Goal: Transaction & Acquisition: Purchase product/service

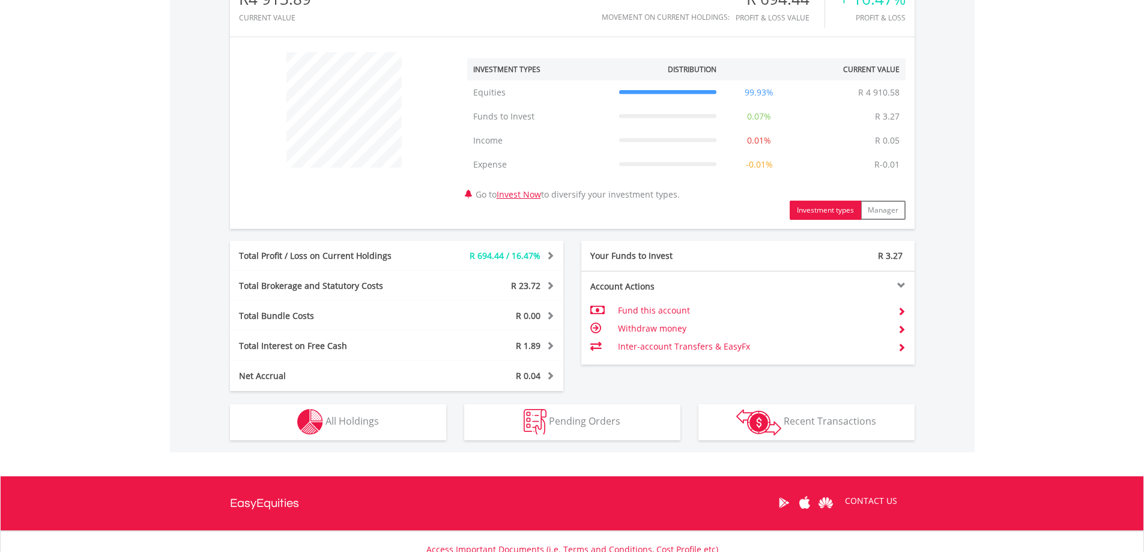
scroll to position [450, 0]
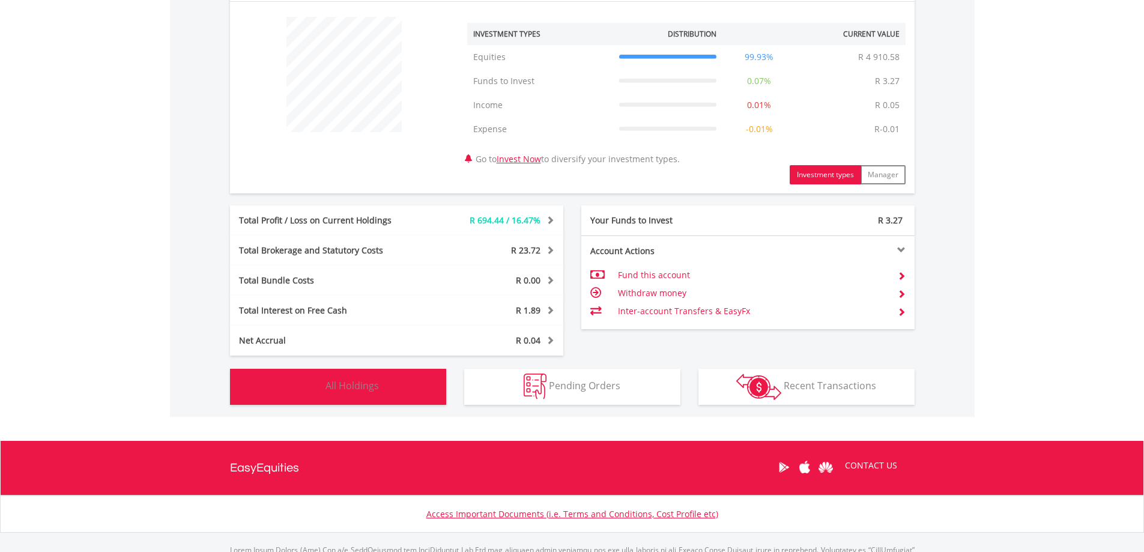
click at [327, 378] on button "Holdings All Holdings" at bounding box center [338, 387] width 216 height 36
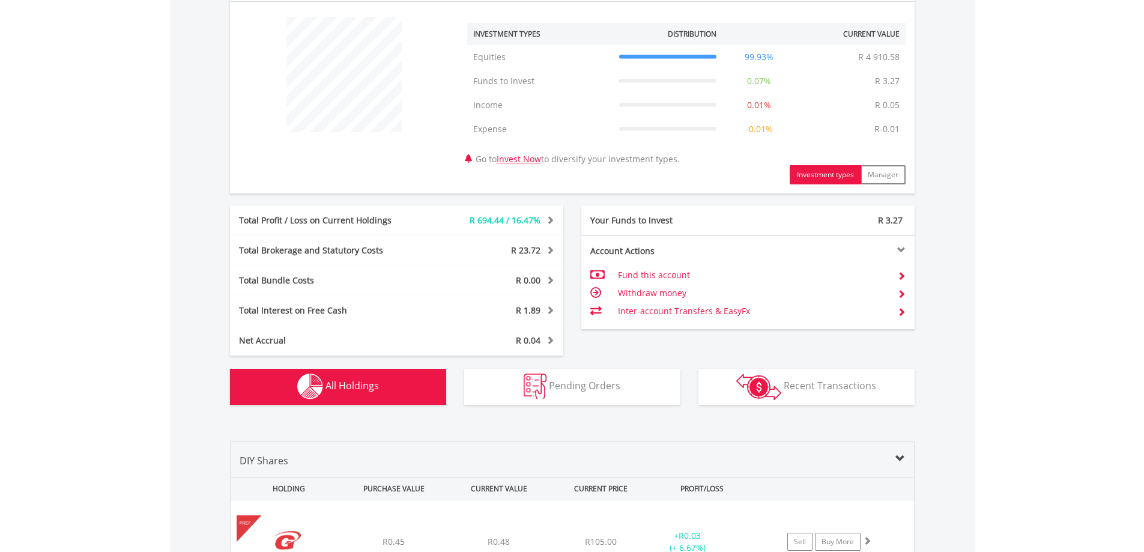
scroll to position [869, 0]
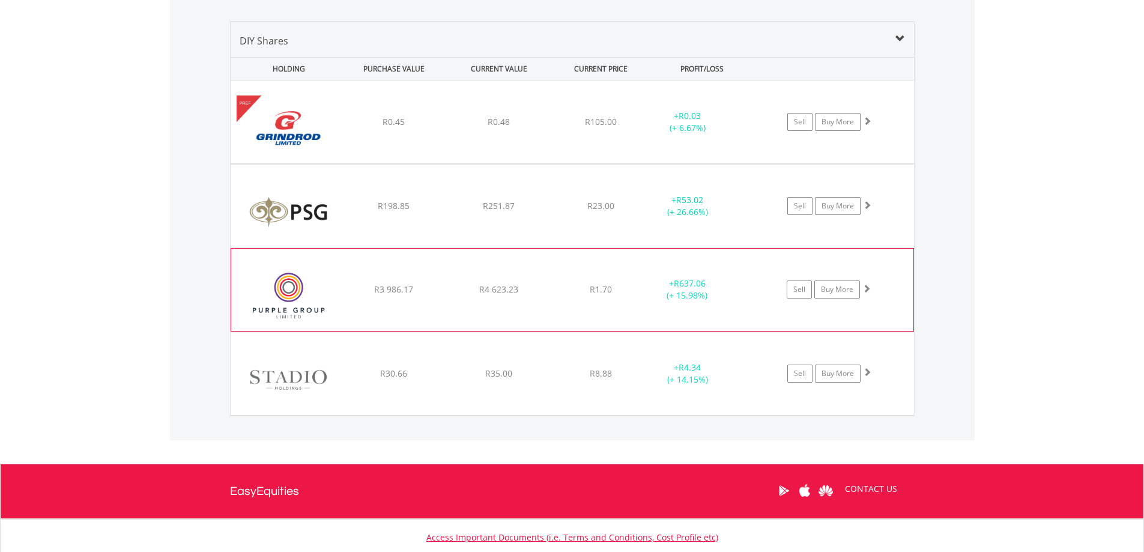
click at [296, 289] on img at bounding box center [288, 296] width 103 height 64
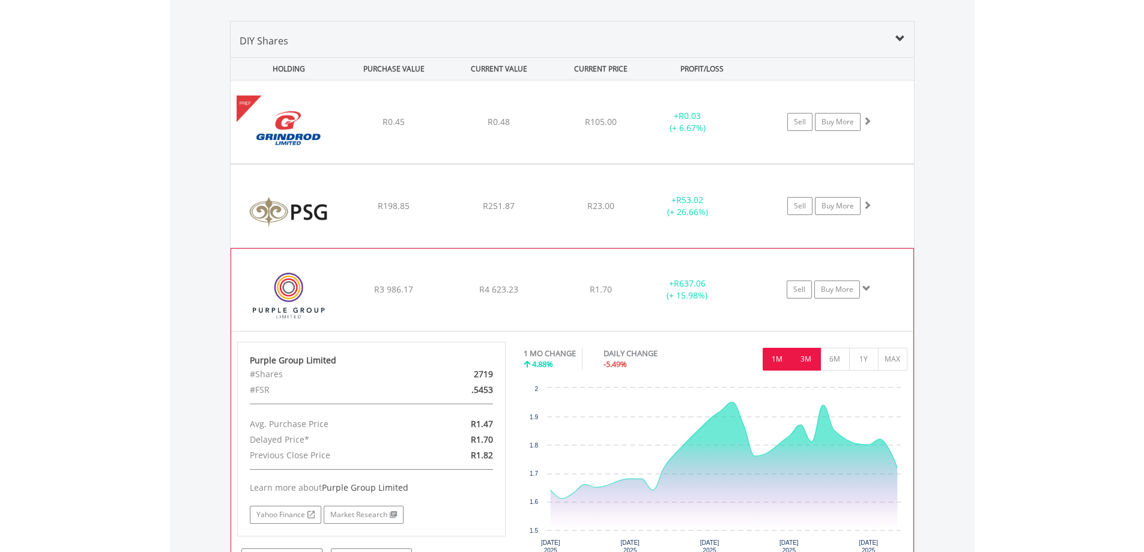
click at [804, 359] on button "3M" at bounding box center [805, 359] width 29 height 23
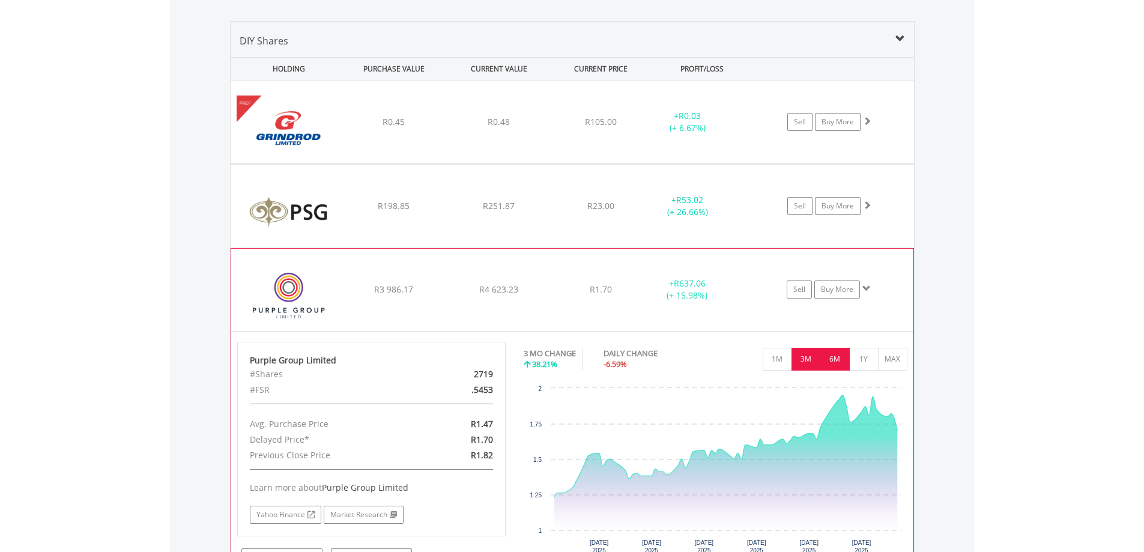
click at [835, 359] on button "6M" at bounding box center [834, 359] width 29 height 23
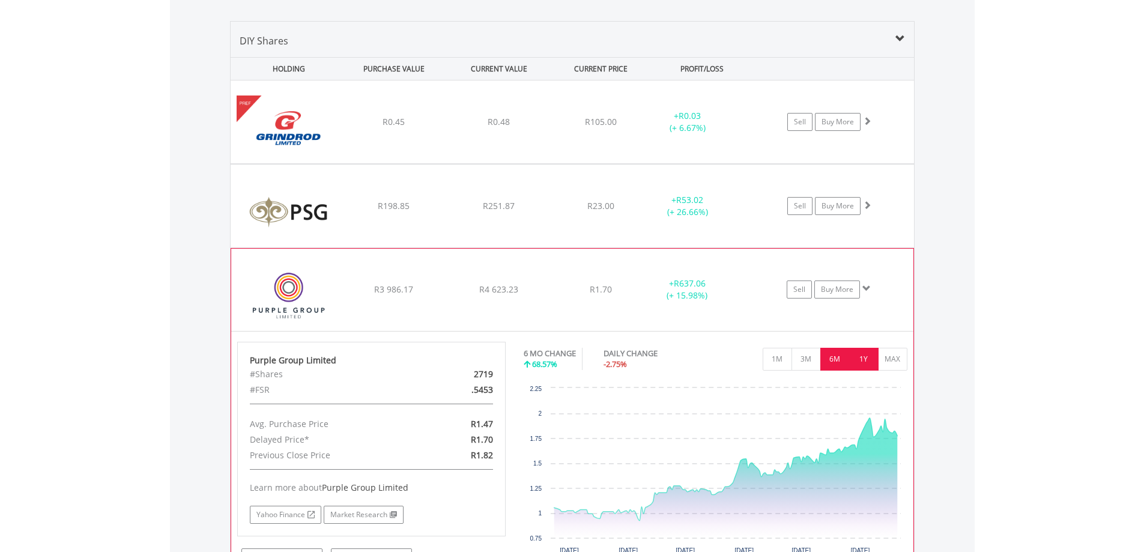
click at [866, 360] on button "1Y" at bounding box center [863, 359] width 29 height 23
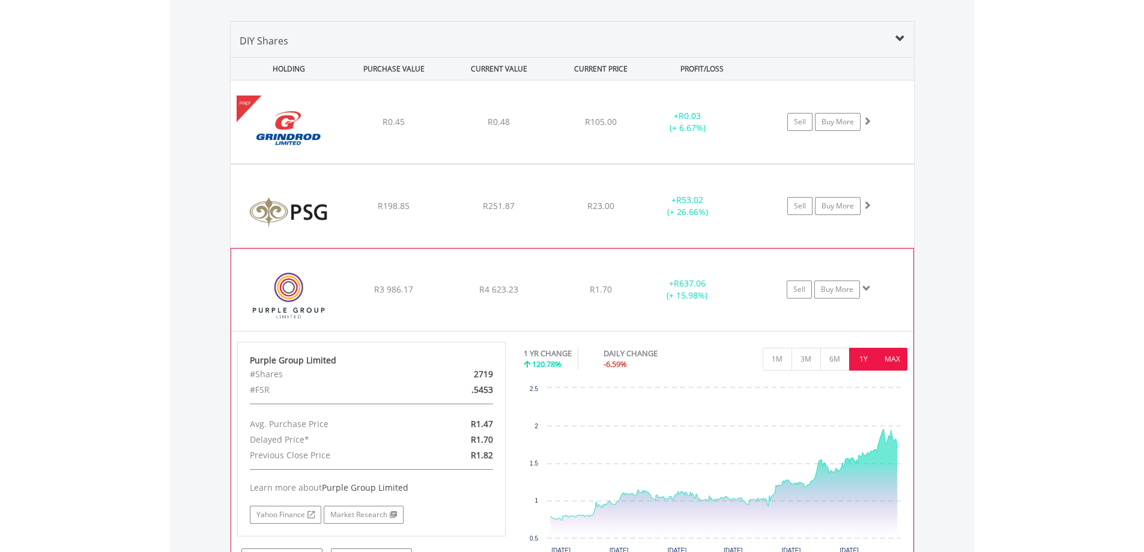
click at [897, 362] on button "MAX" at bounding box center [892, 359] width 29 height 23
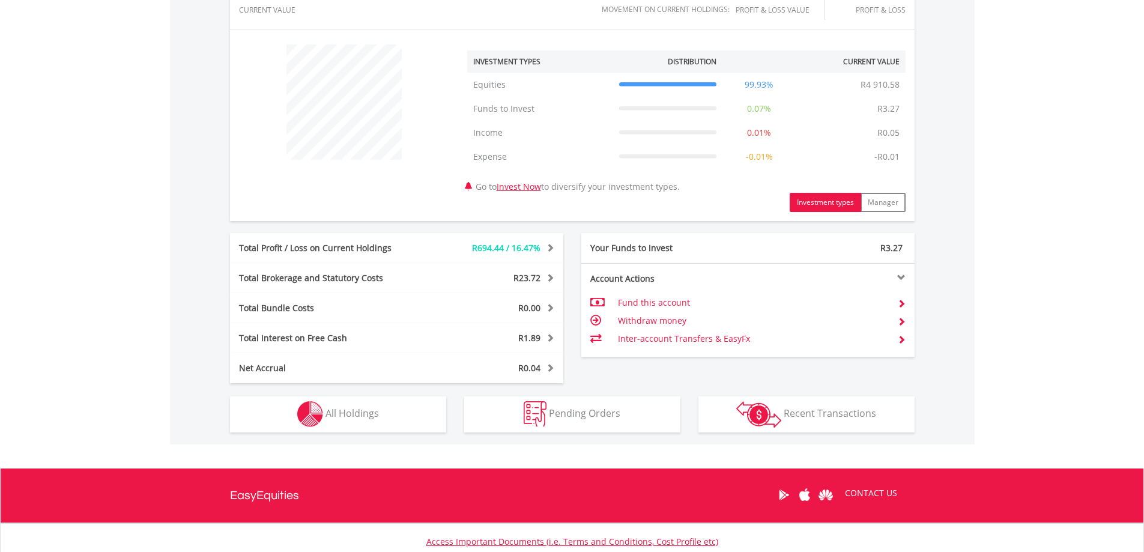
scroll to position [429, 0]
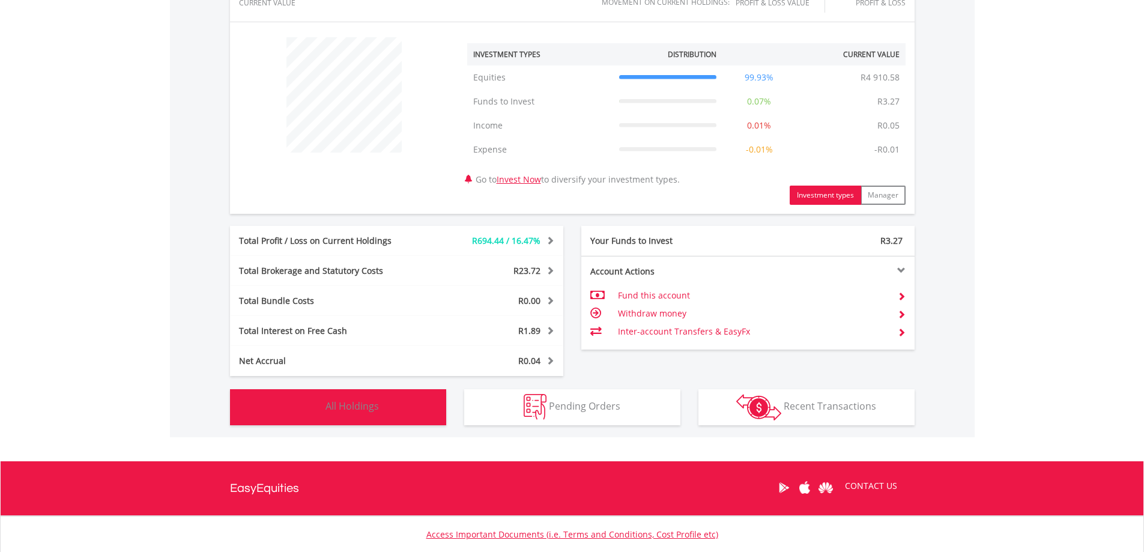
click at [361, 406] on span "All Holdings" at bounding box center [351, 405] width 53 height 13
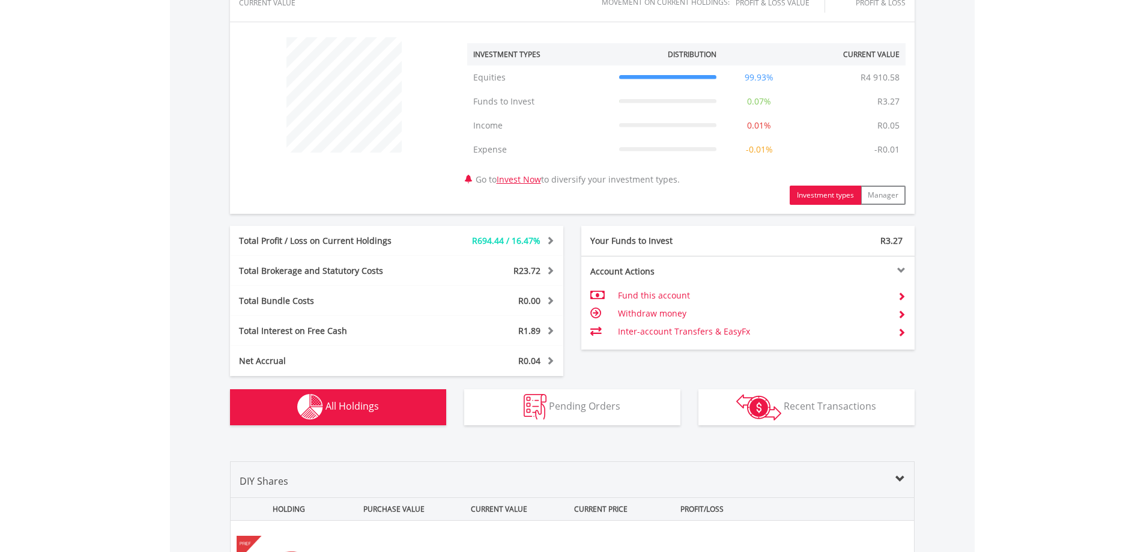
scroll to position [869, 0]
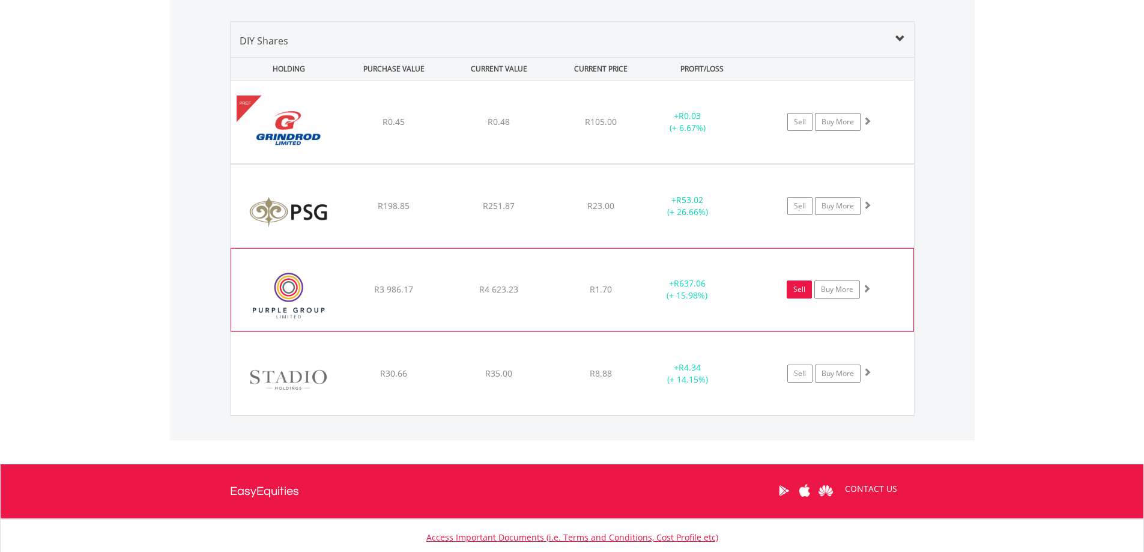
click at [800, 289] on link "Sell" at bounding box center [798, 289] width 25 height 18
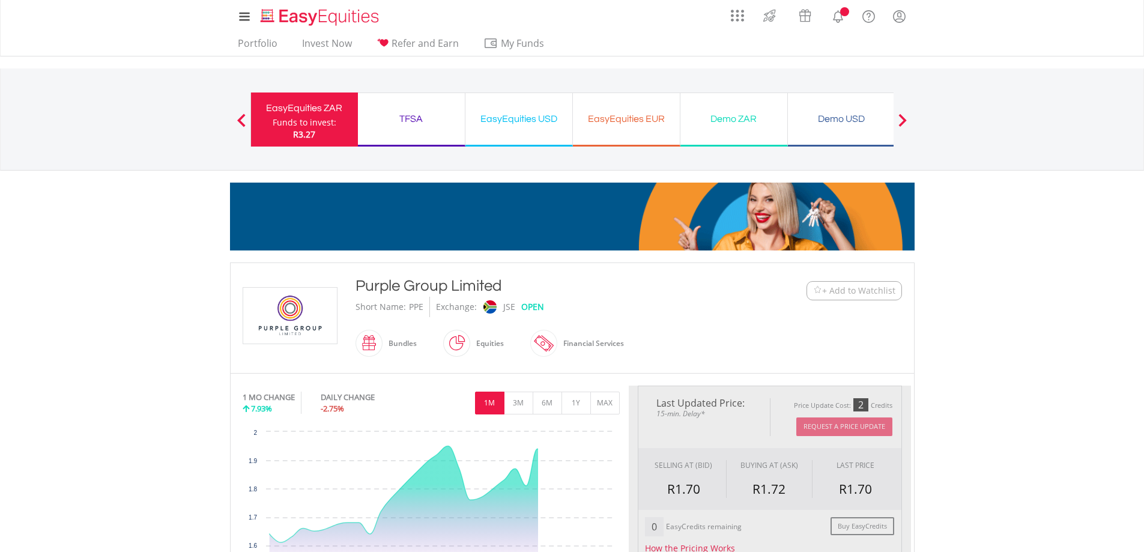
type input "*******"
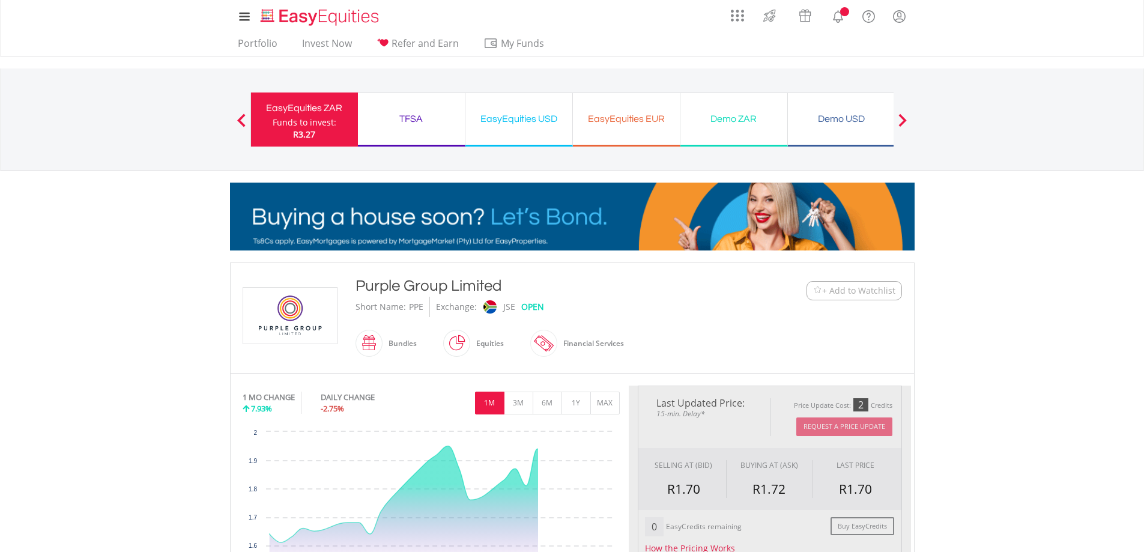
type input "******"
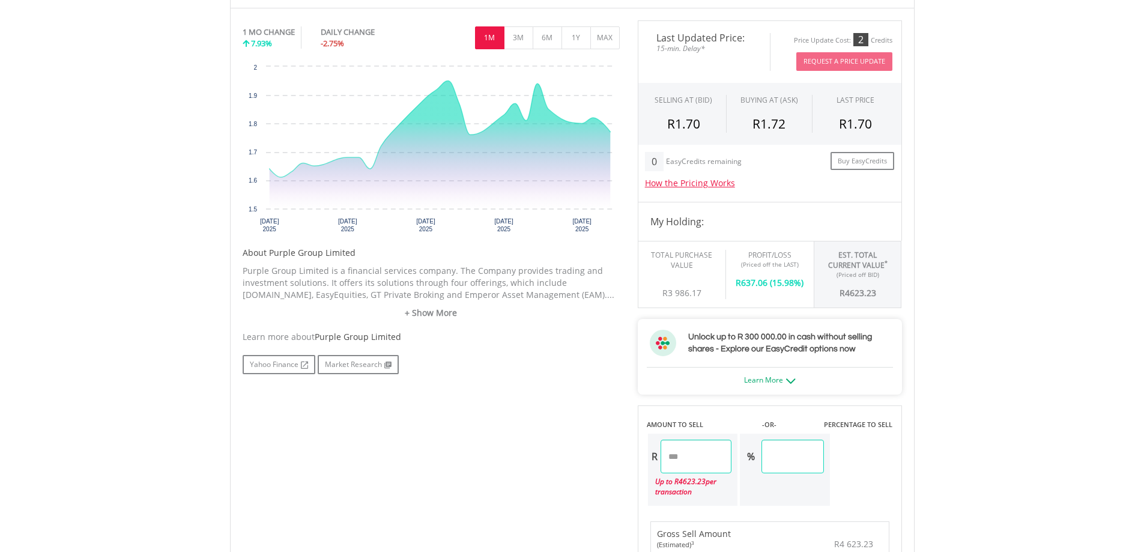
scroll to position [367, 0]
drag, startPoint x: 714, startPoint y: 457, endPoint x: 614, endPoint y: 456, distance: 100.9
click at [614, 456] on div "No chart available. 1 MO CHANGE 7.93% DAILY CHANGE -2.75% 1M 3M 6M 1Y MAX Chart…" at bounding box center [572, 387] width 677 height 737
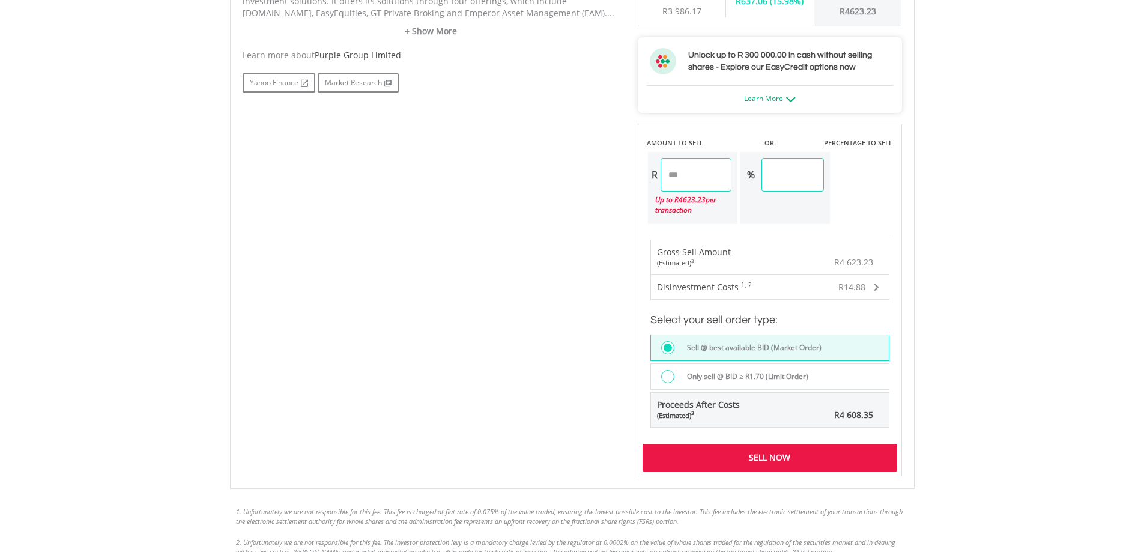
scroll to position [745, 0]
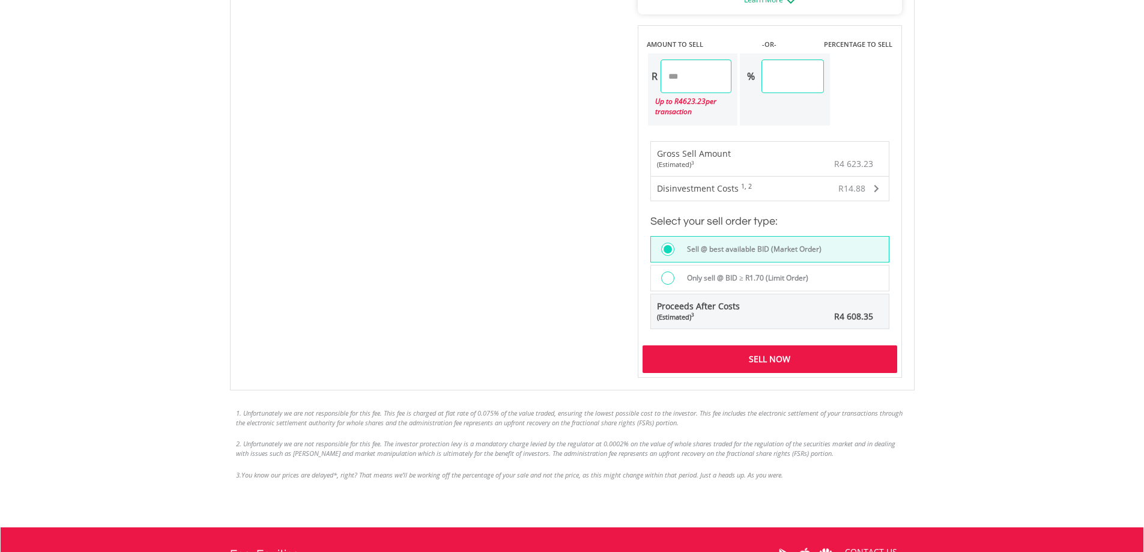
type input "******"
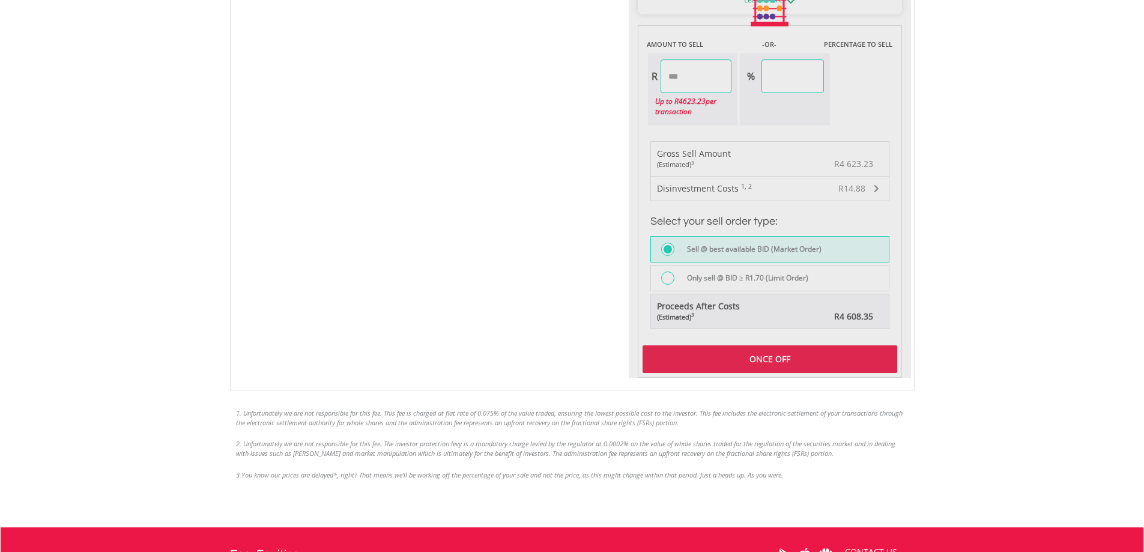
click at [782, 360] on div "Last Updated Price: 15-min. Delay* Price Update Cost: 2 Credits Request A Price…" at bounding box center [770, 8] width 282 height 737
type input "*****"
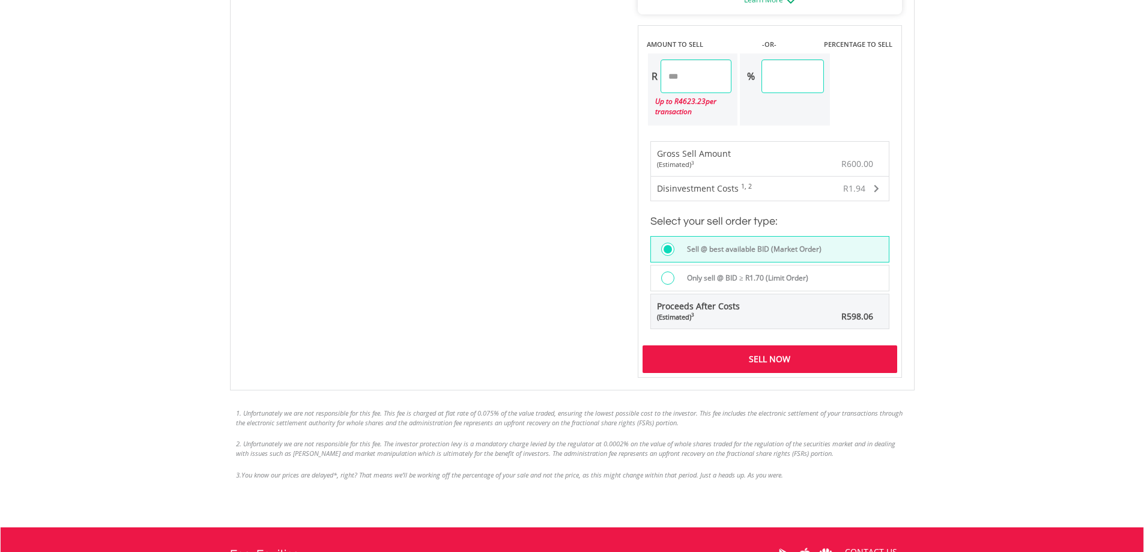
click at [782, 360] on div "Sell Now" at bounding box center [769, 359] width 255 height 28
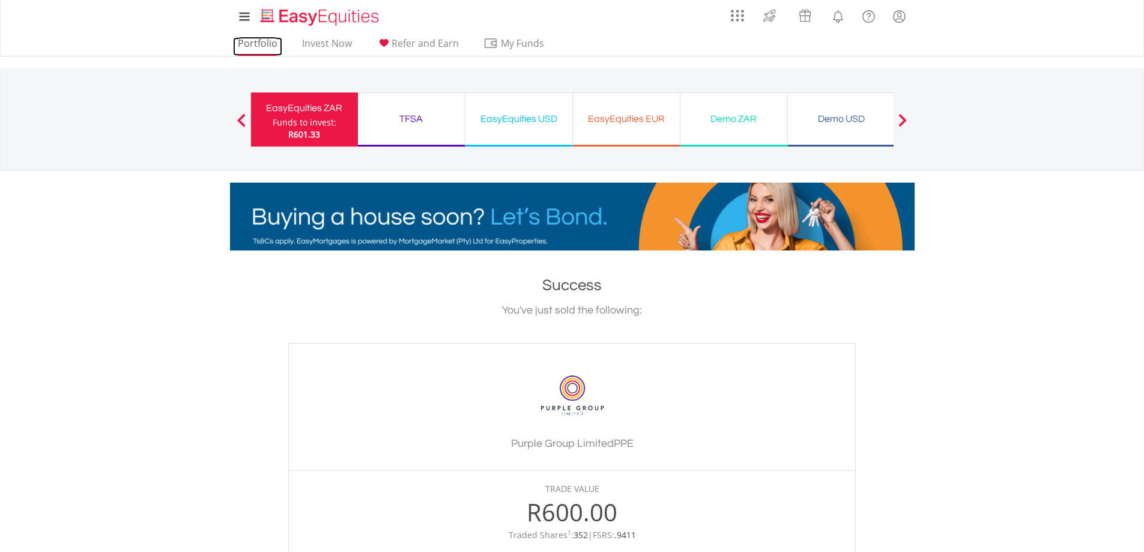
click at [265, 40] on link "Portfolio" at bounding box center [257, 46] width 49 height 19
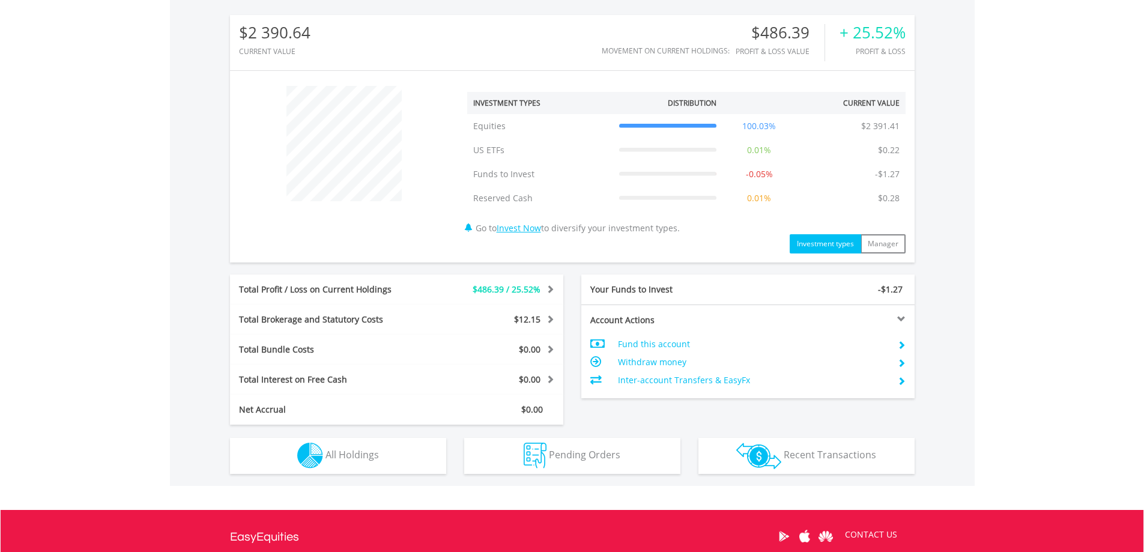
scroll to position [408, 0]
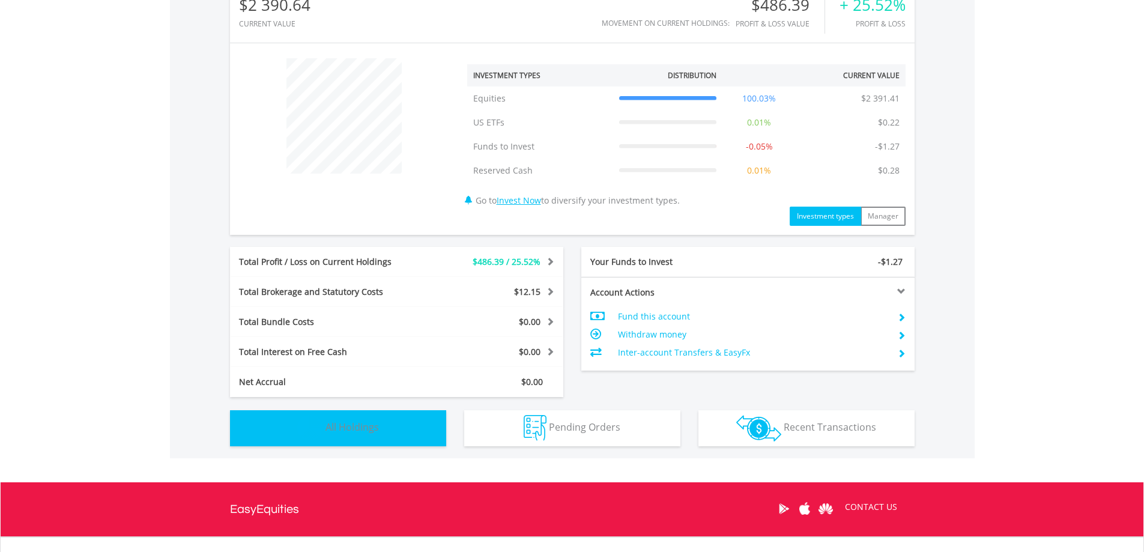
click at [388, 426] on button "Holdings All Holdings" at bounding box center [338, 428] width 216 height 36
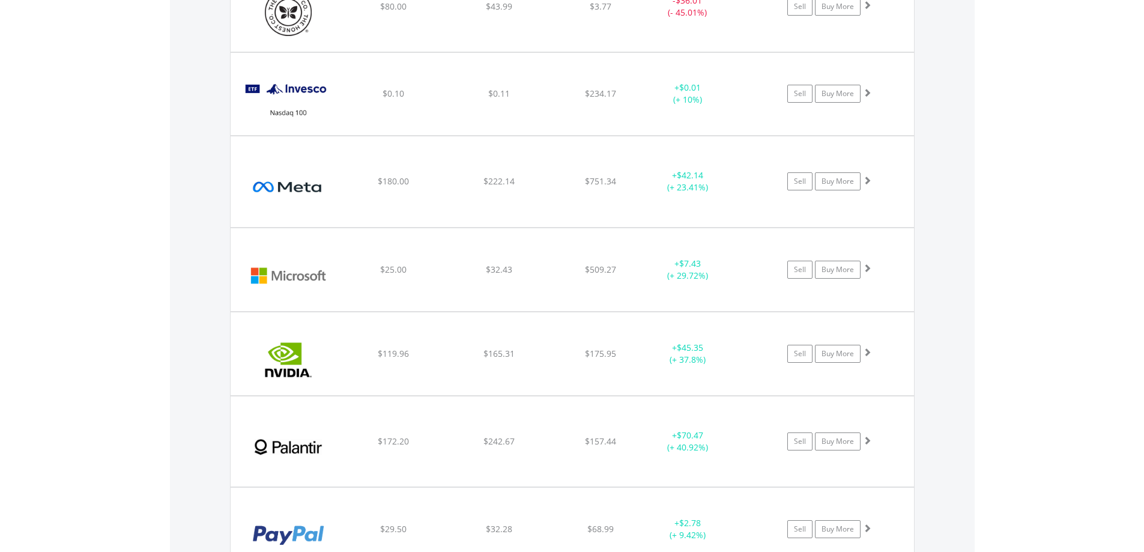
scroll to position [1693, 0]
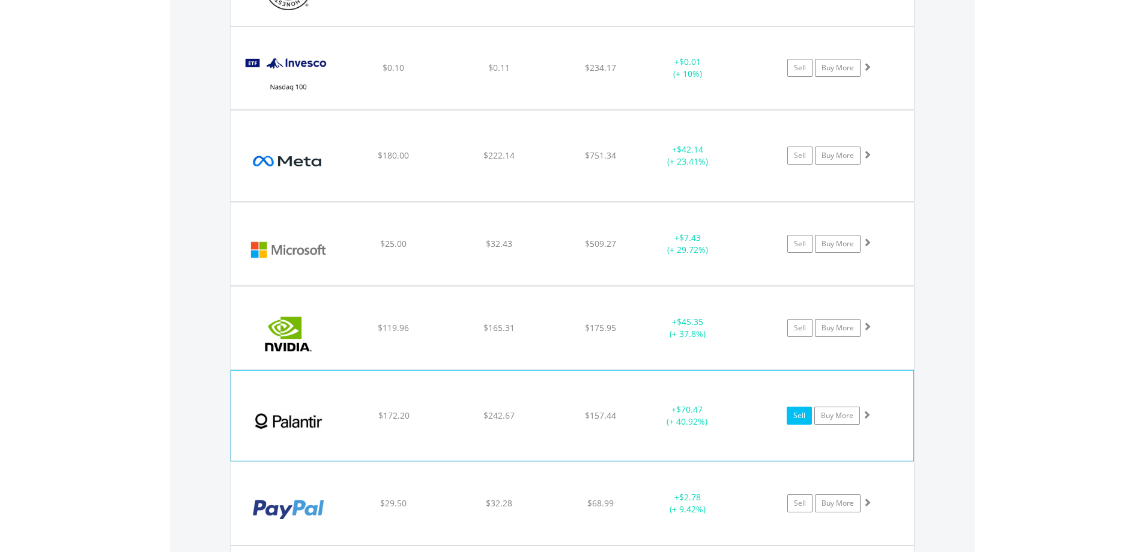
click at [802, 416] on link "Sell" at bounding box center [798, 415] width 25 height 18
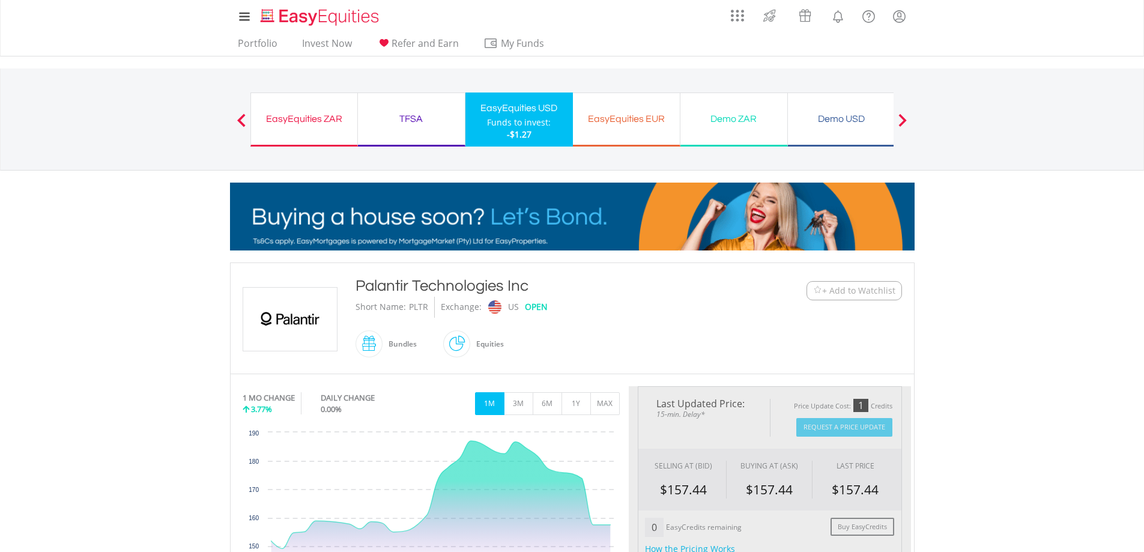
type input "******"
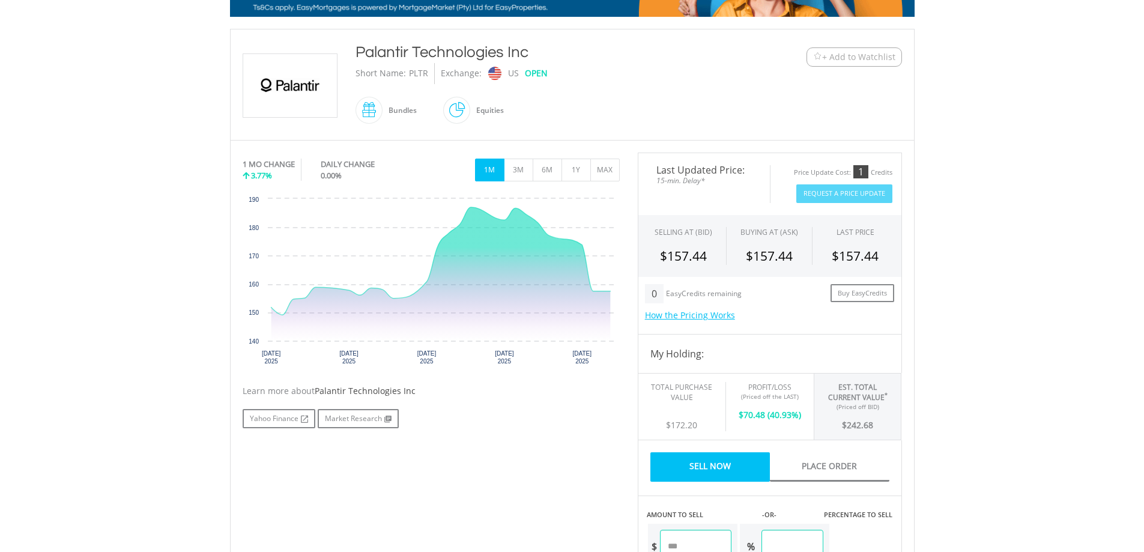
scroll to position [237, 0]
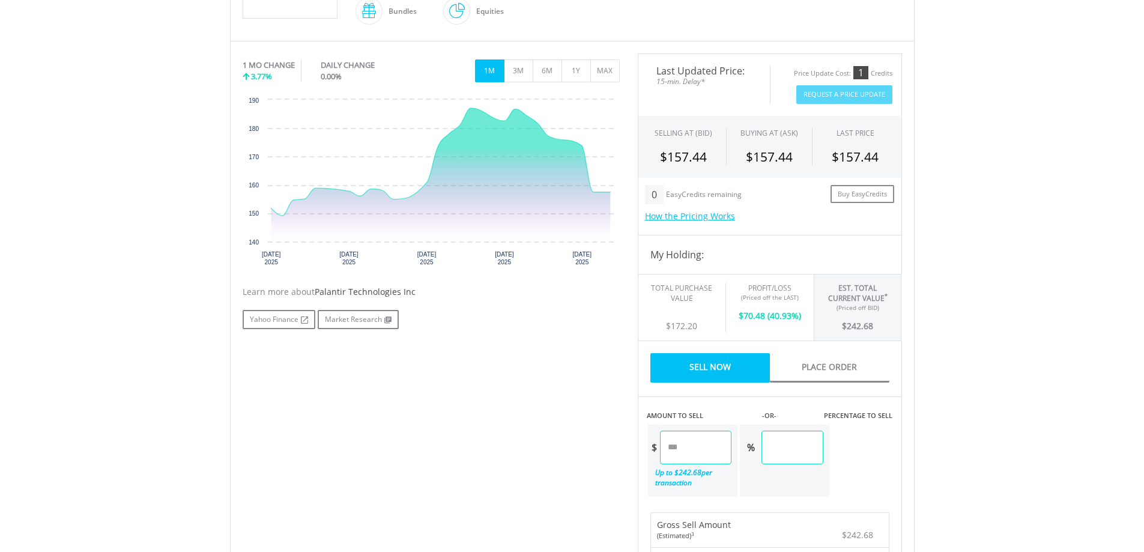
drag, startPoint x: 707, startPoint y: 542, endPoint x: 647, endPoint y: 549, distance: 60.4
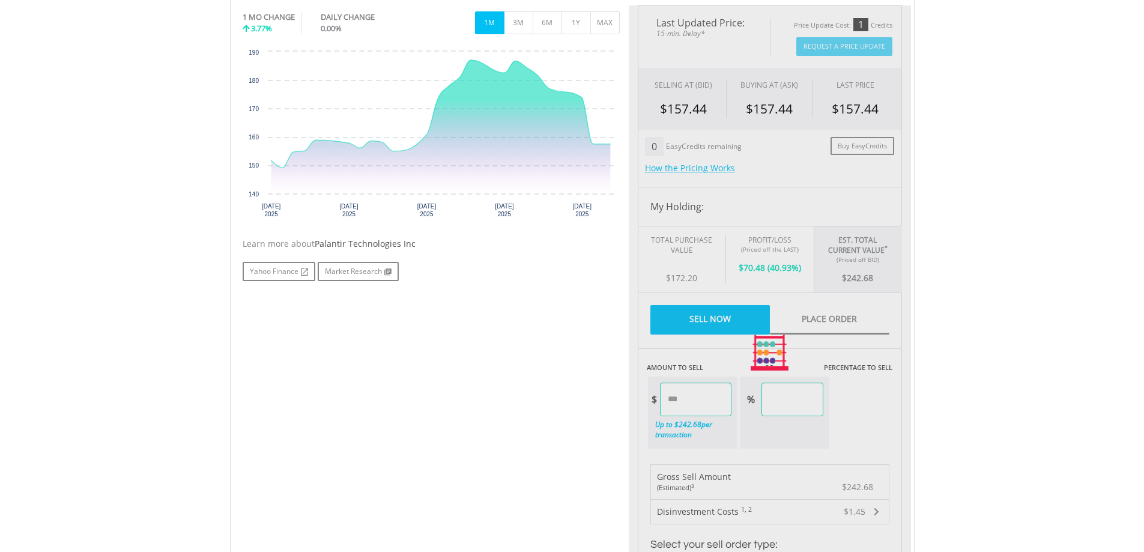
type input "*****"
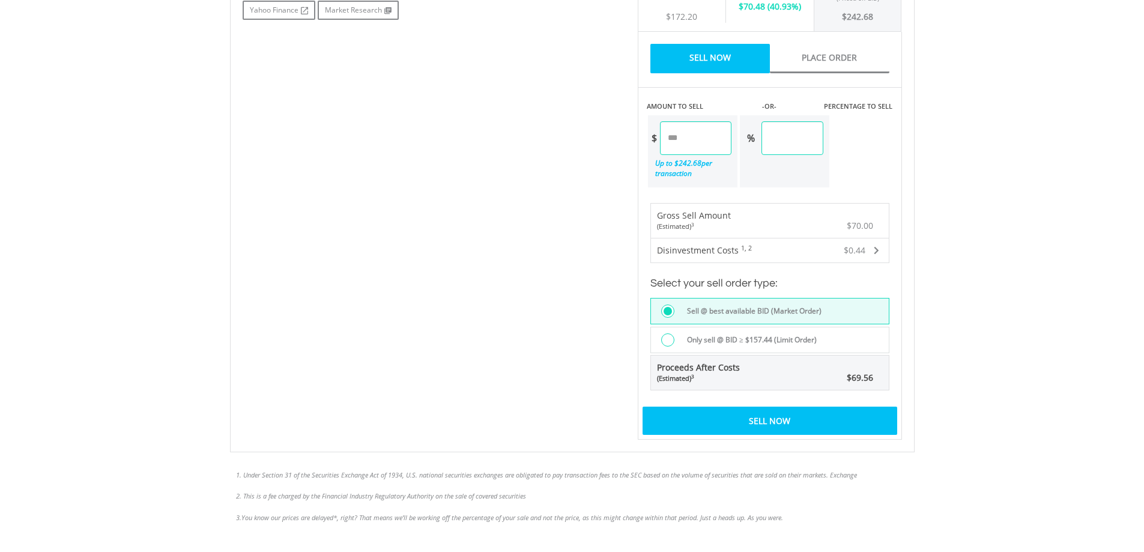
scroll to position [648, 0]
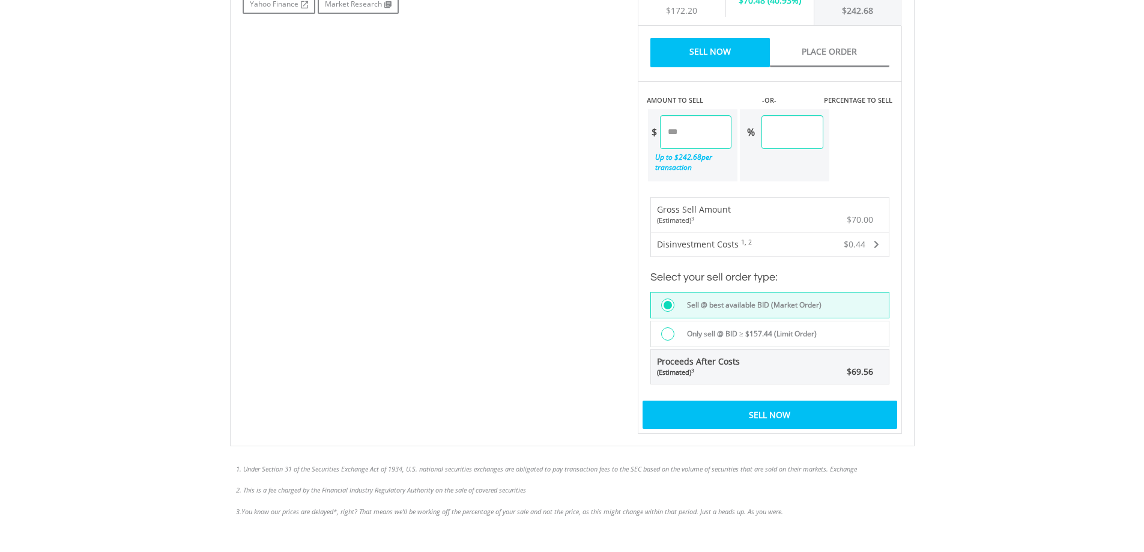
click at [769, 415] on div "Sell Now" at bounding box center [769, 414] width 255 height 28
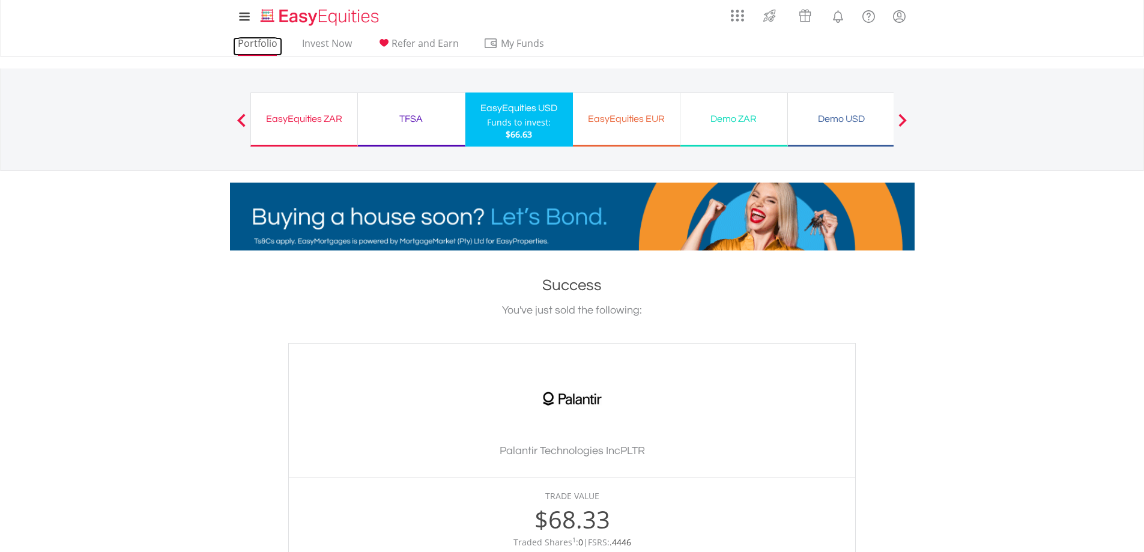
click at [253, 45] on link "Portfolio" at bounding box center [257, 46] width 49 height 19
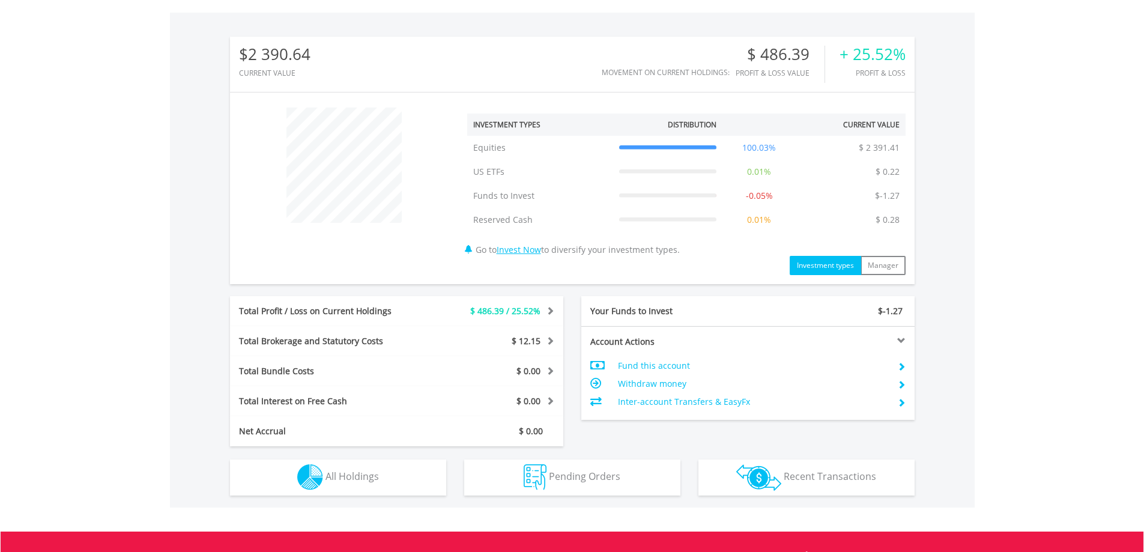
scroll to position [361, 0]
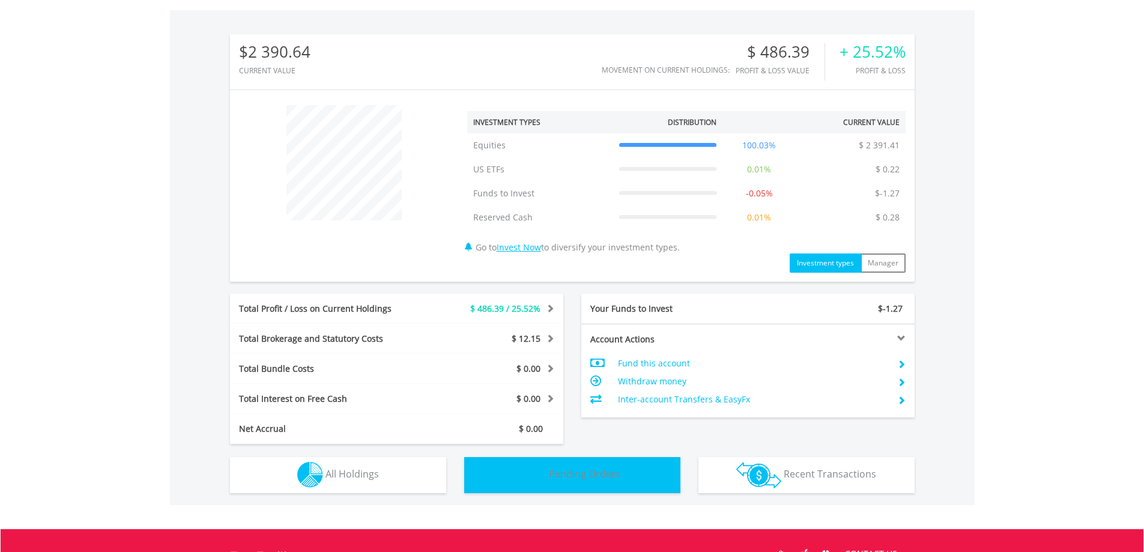
click at [612, 478] on span "Pending Orders" at bounding box center [584, 473] width 71 height 13
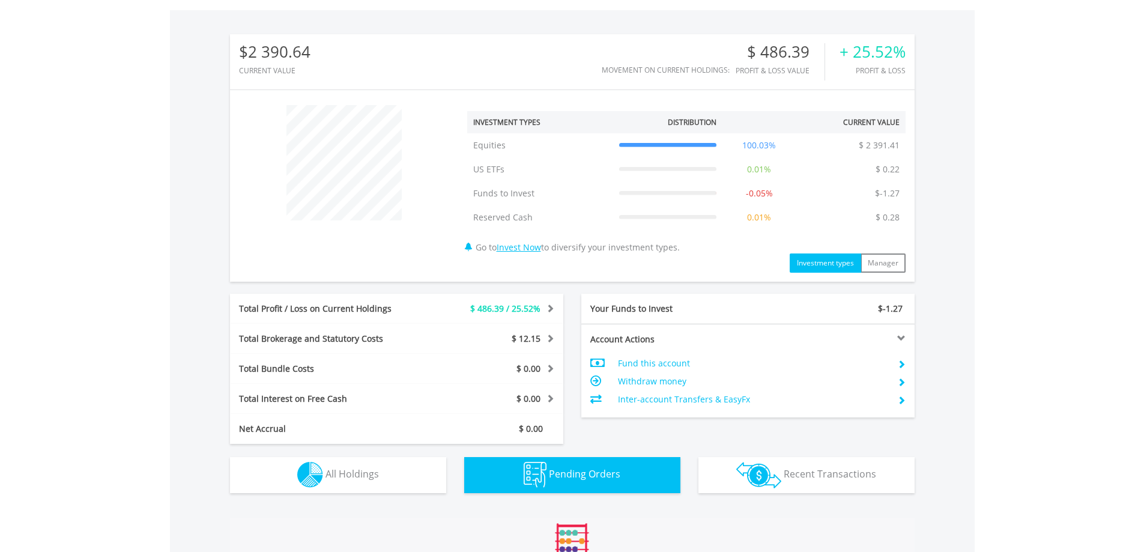
scroll to position [687, 0]
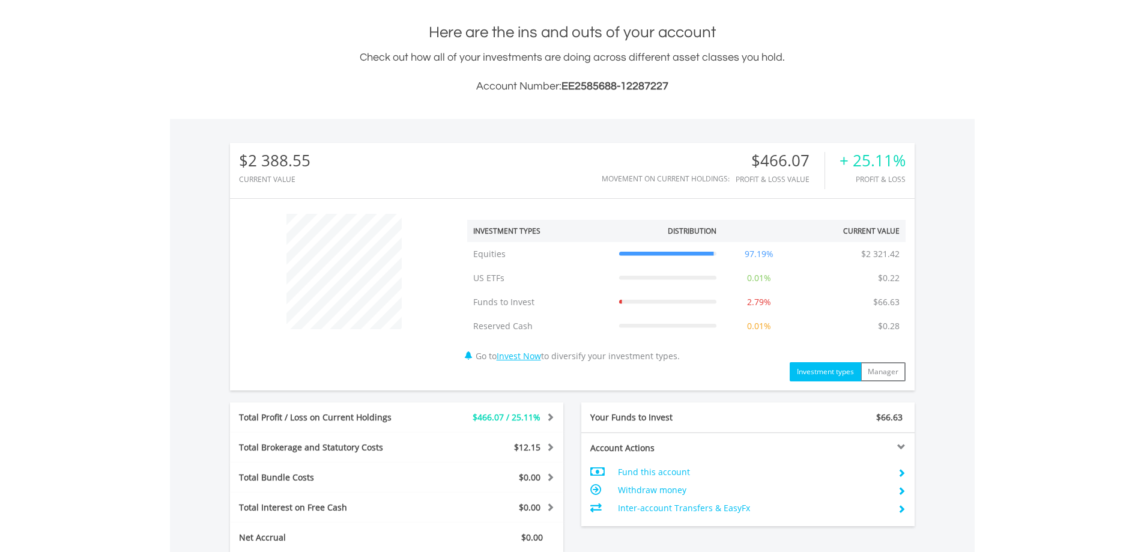
scroll to position [512, 0]
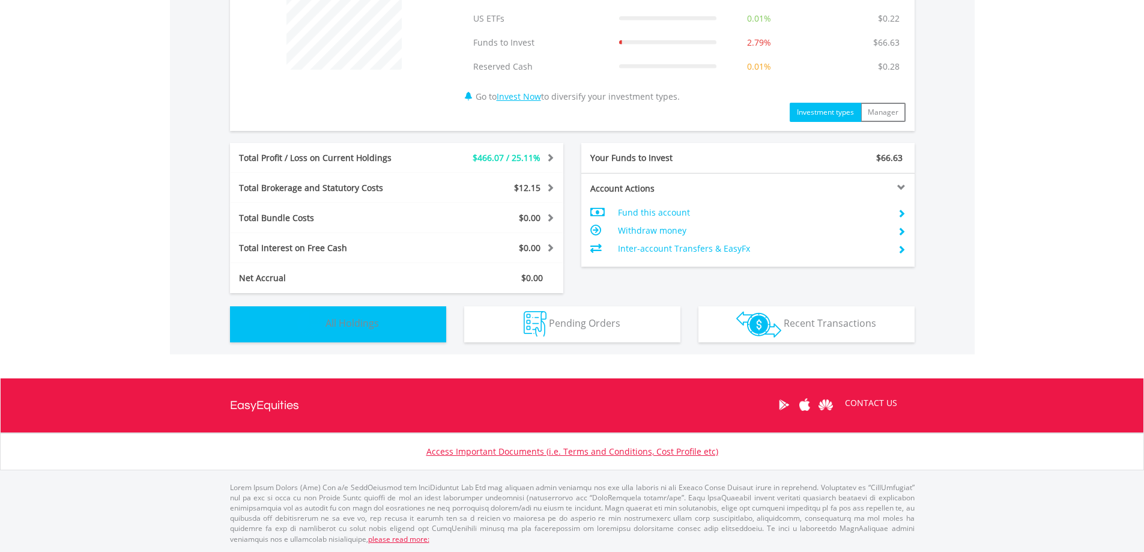
click at [364, 322] on span "All Holdings" at bounding box center [351, 322] width 53 height 13
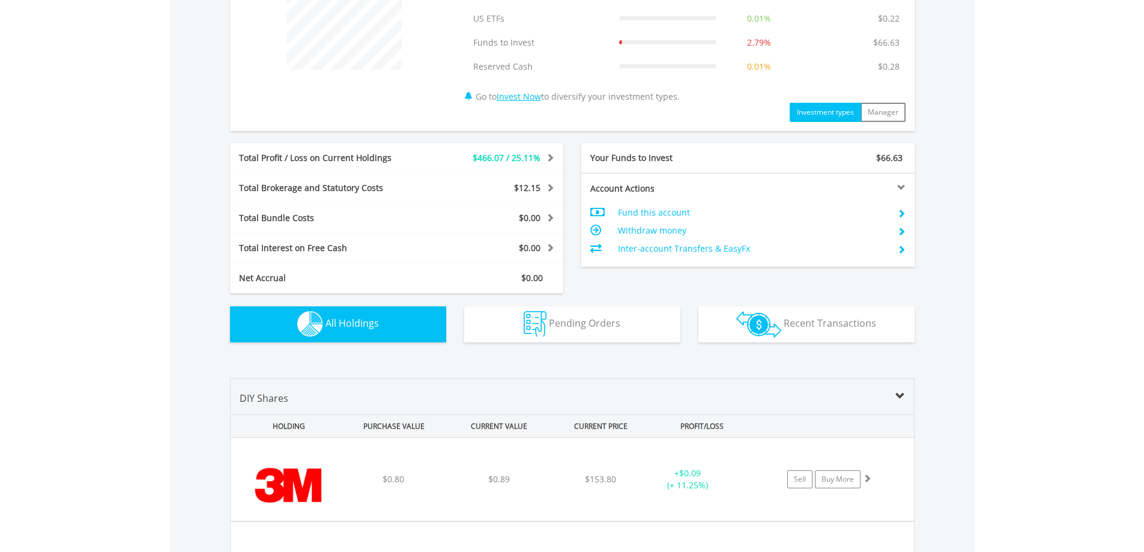
scroll to position [890, 0]
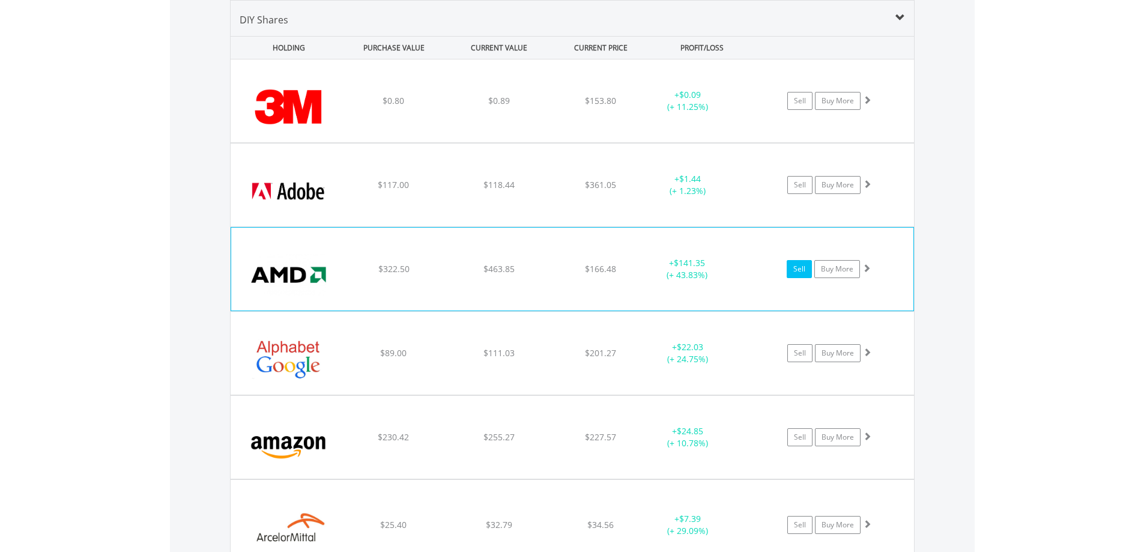
click at [795, 269] on link "Sell" at bounding box center [798, 269] width 25 height 18
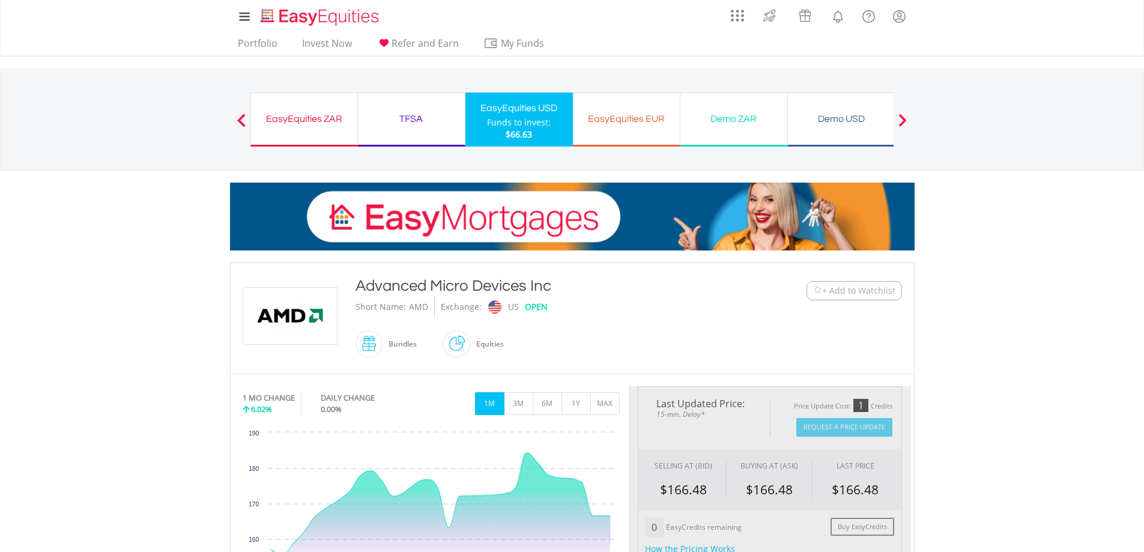
type input "******"
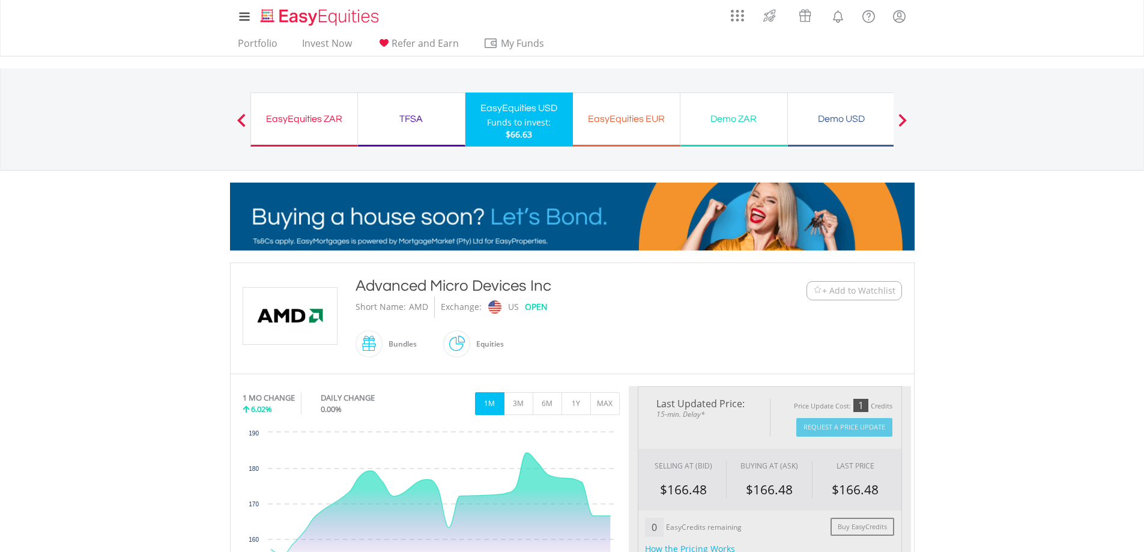
type input "******"
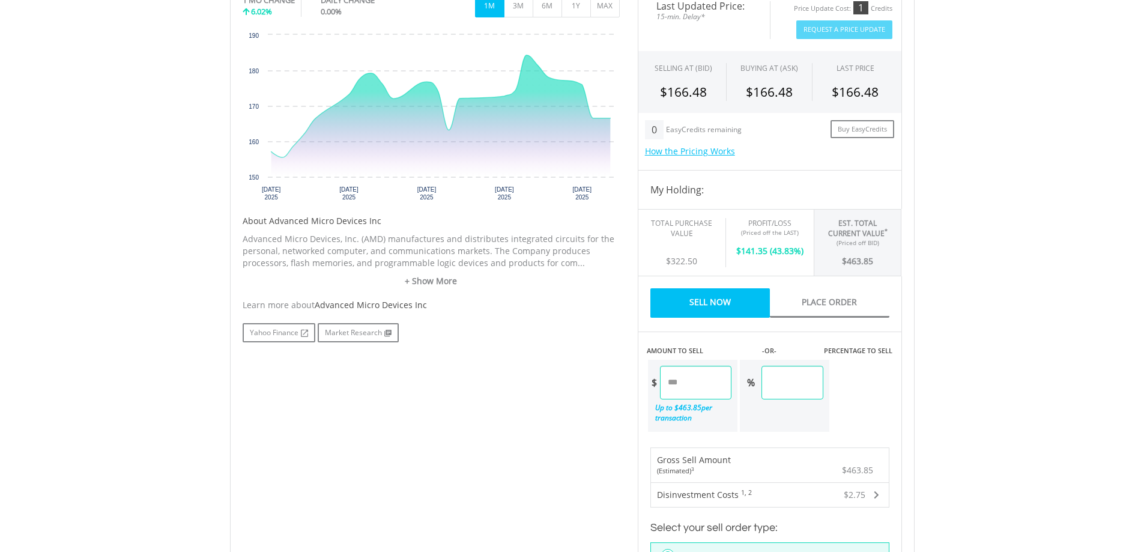
scroll to position [400, 0]
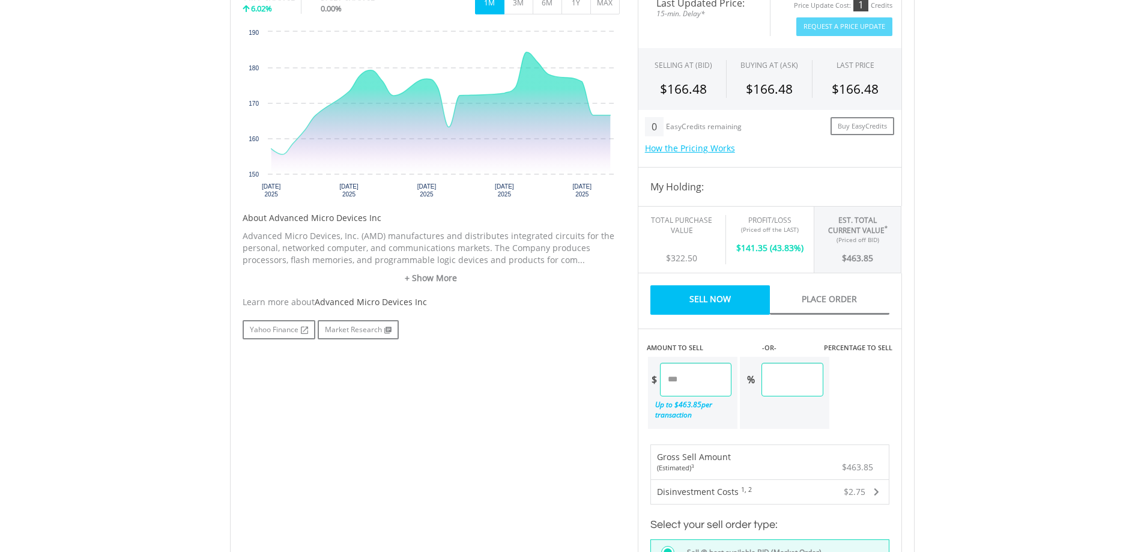
drag, startPoint x: 710, startPoint y: 381, endPoint x: 621, endPoint y: 376, distance: 88.3
click at [621, 376] on div "No chart available. 1 MO CHANGE 6.02% DAILY CHANGE 0.00% 1M 3M 6M 1Y MAX Chart …" at bounding box center [572, 333] width 677 height 695
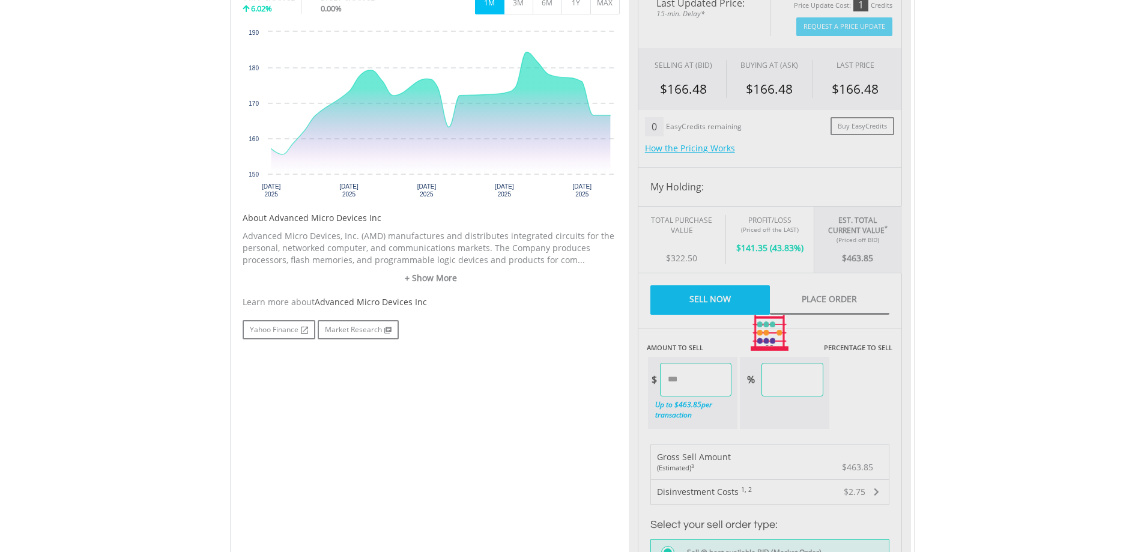
type input "******"
type input "*****"
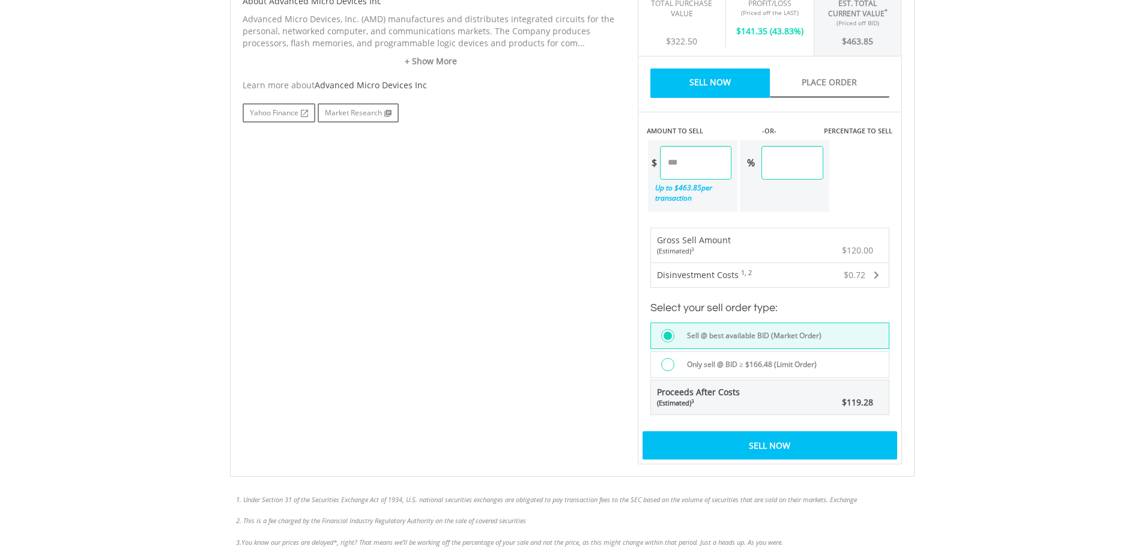
scroll to position [622, 0]
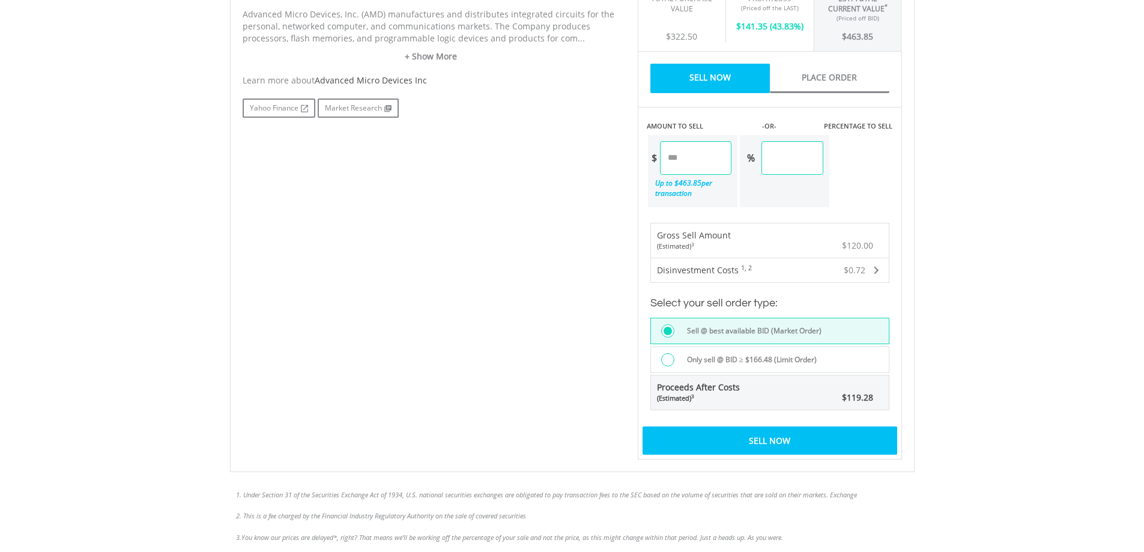
click at [765, 441] on div "Sell Now" at bounding box center [769, 440] width 255 height 28
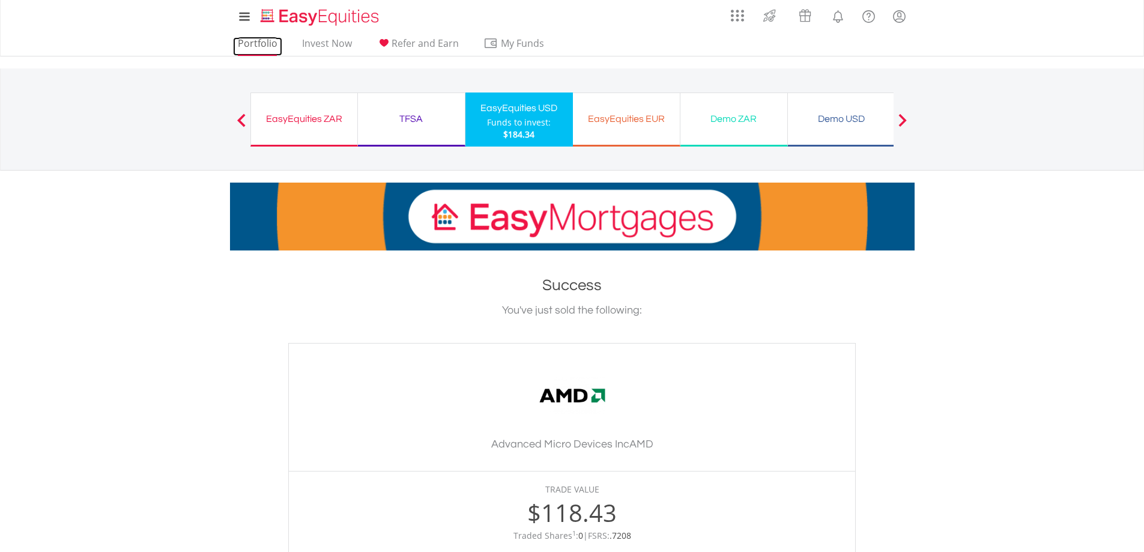
click at [244, 43] on link "Portfolio" at bounding box center [257, 46] width 49 height 19
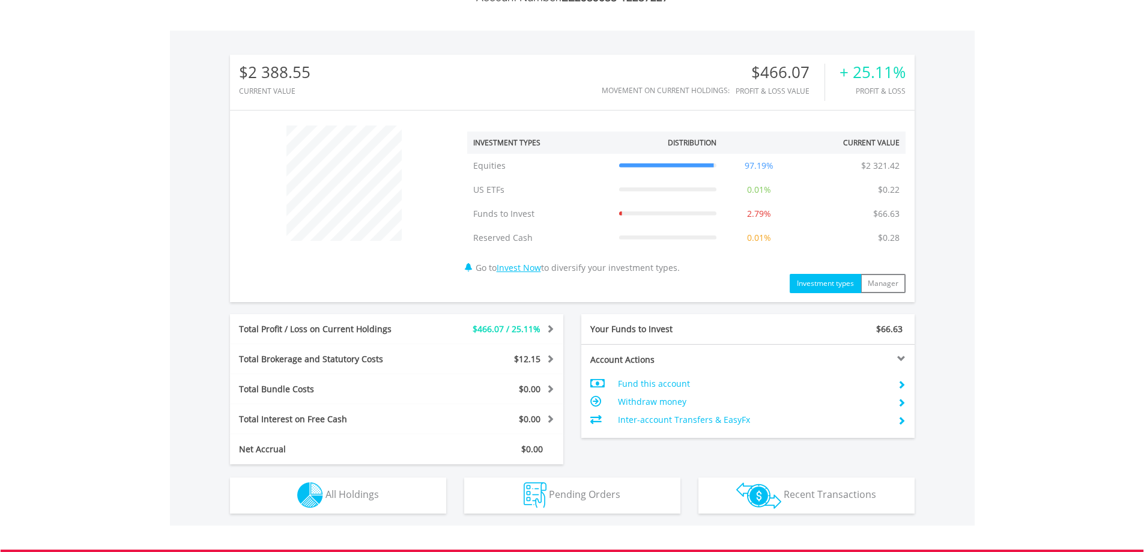
scroll to position [512, 0]
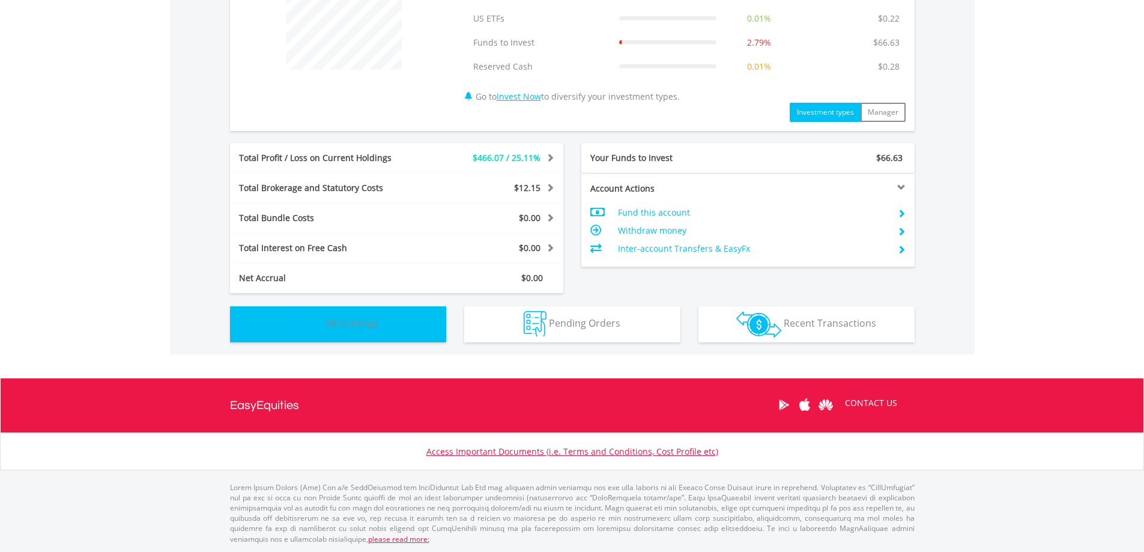
click at [367, 325] on span "All Holdings" at bounding box center [351, 322] width 53 height 13
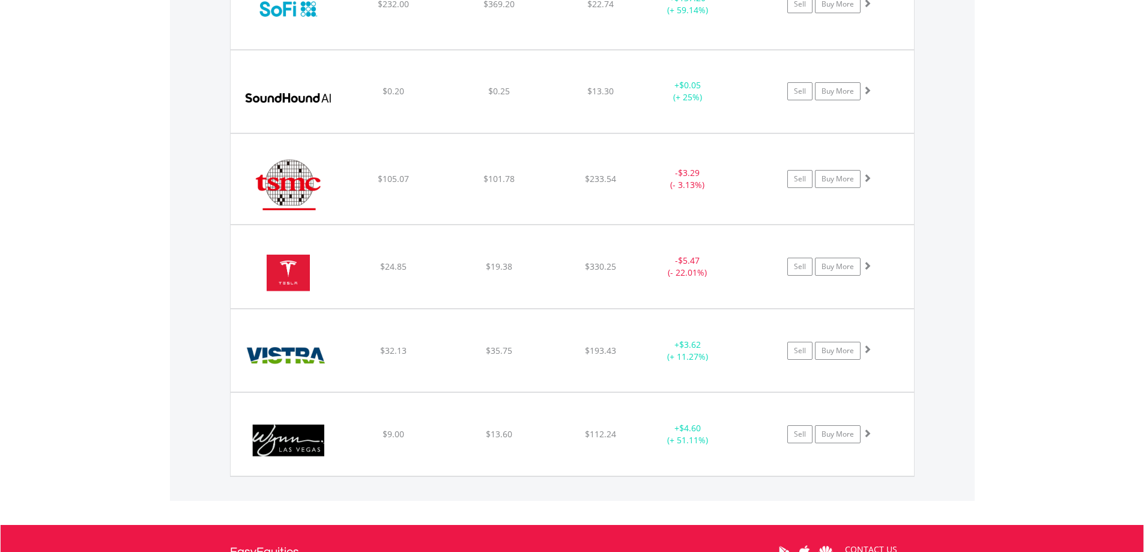
scroll to position [2546, 0]
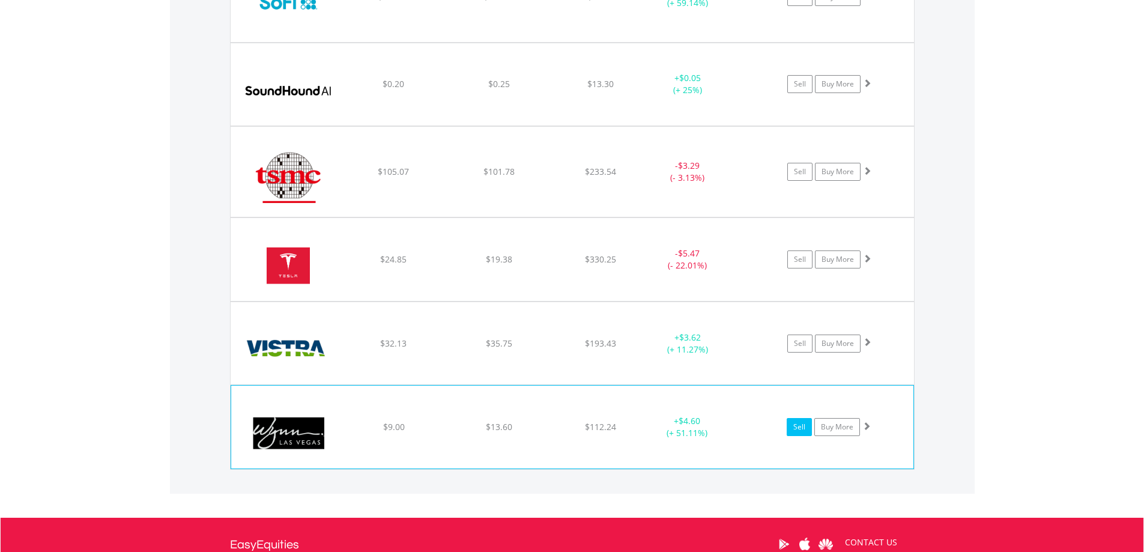
click at [800, 426] on link "Sell" at bounding box center [798, 427] width 25 height 18
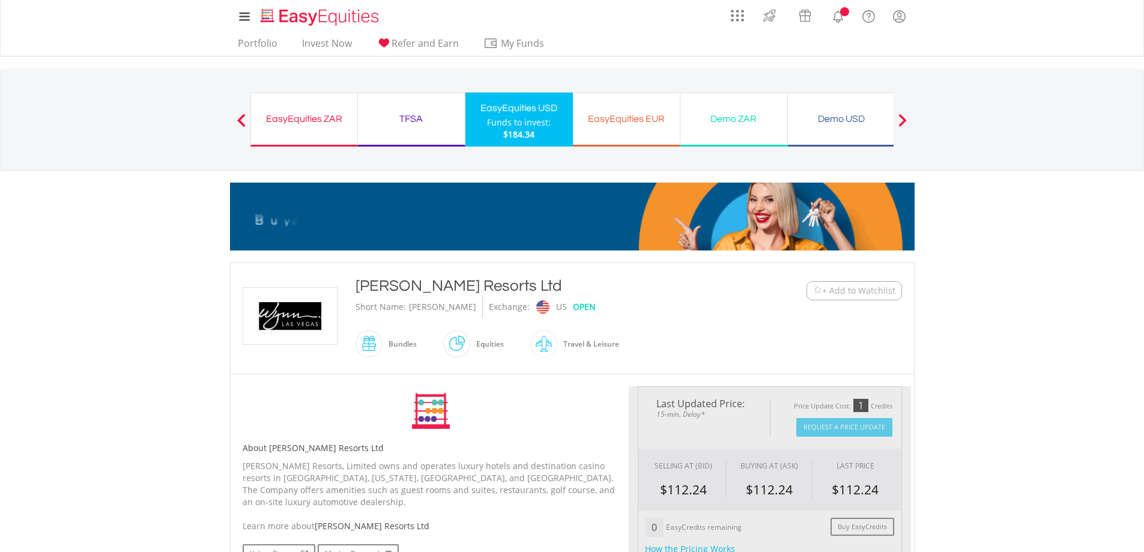
type input "*****"
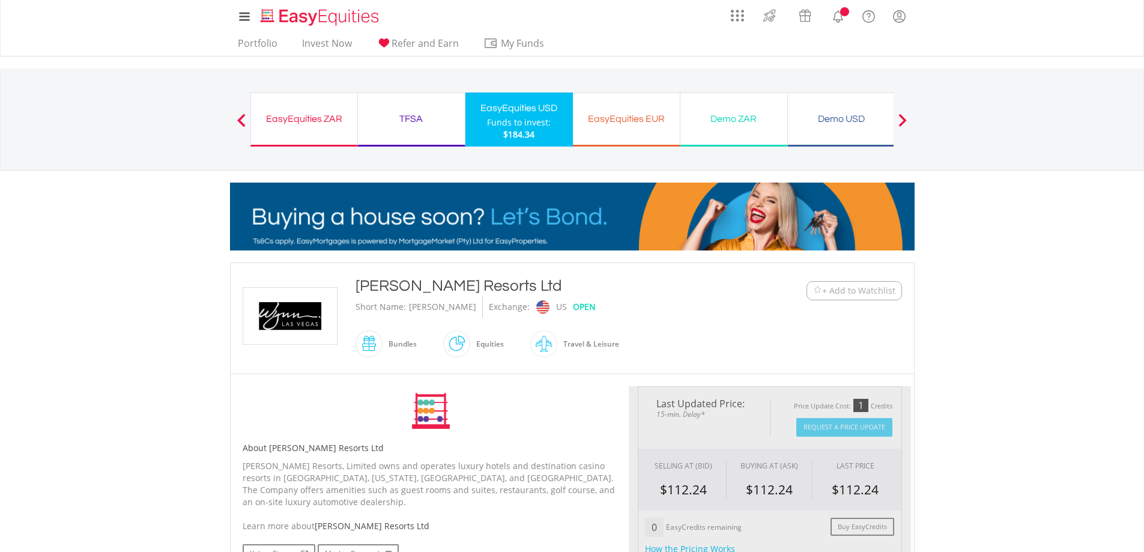
type input "******"
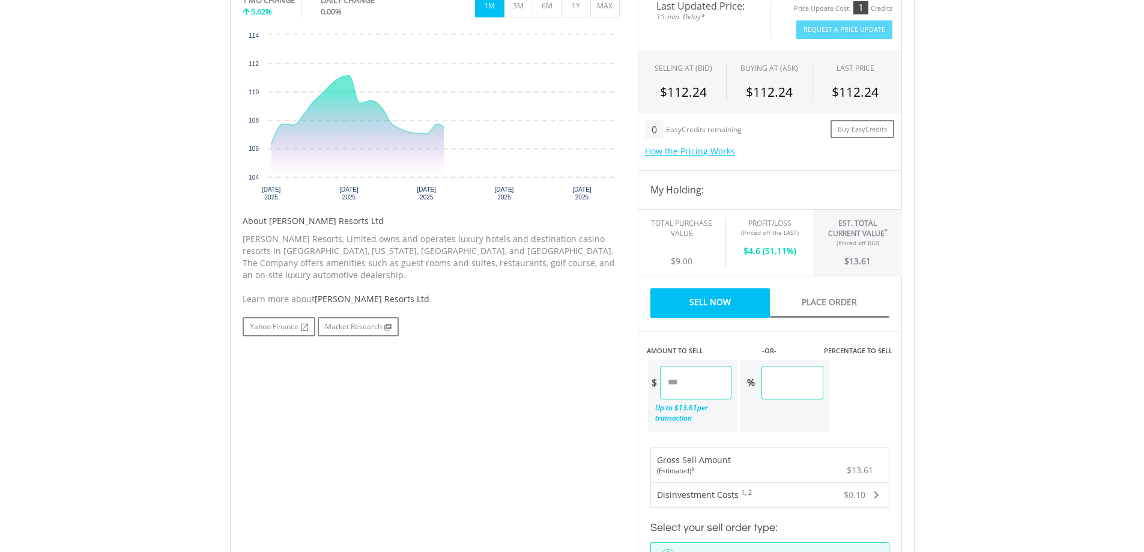
scroll to position [419, 0]
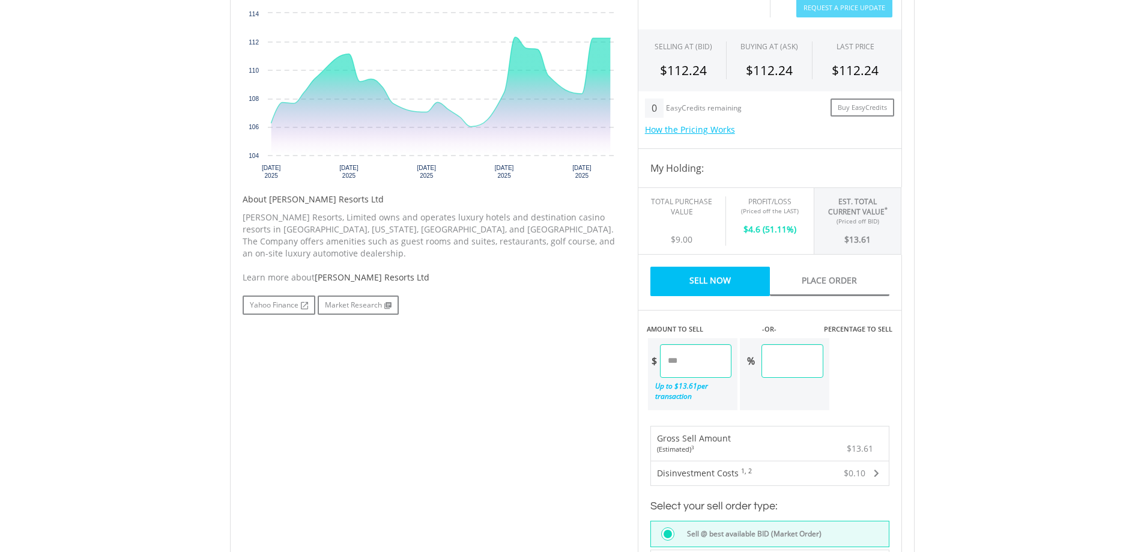
drag, startPoint x: 703, startPoint y: 363, endPoint x: 645, endPoint y: 363, distance: 58.2
click at [645, 363] on div "AMOUNT TO SELL -OR- PERCENTAGE TO SELL $ ***** Up to $ 13.61 per transaction % …" at bounding box center [770, 360] width 264 height 101
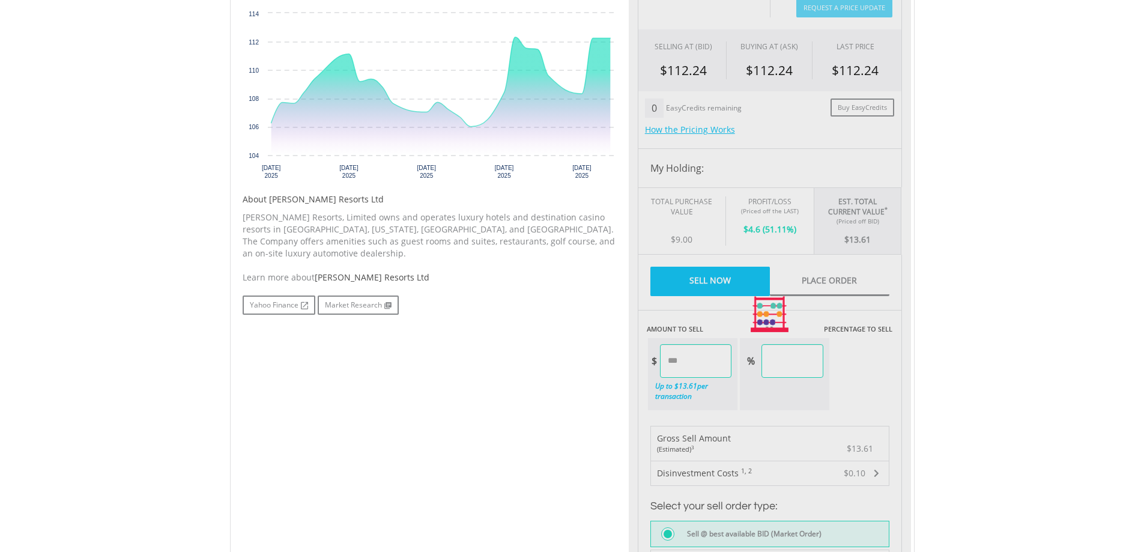
type input "****"
type input "*****"
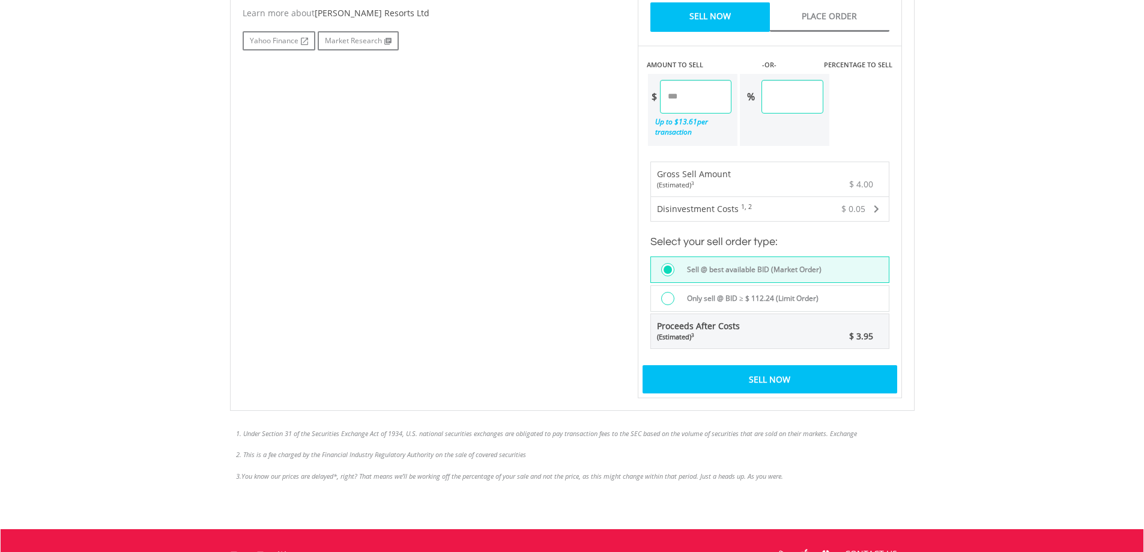
scroll to position [686, 0]
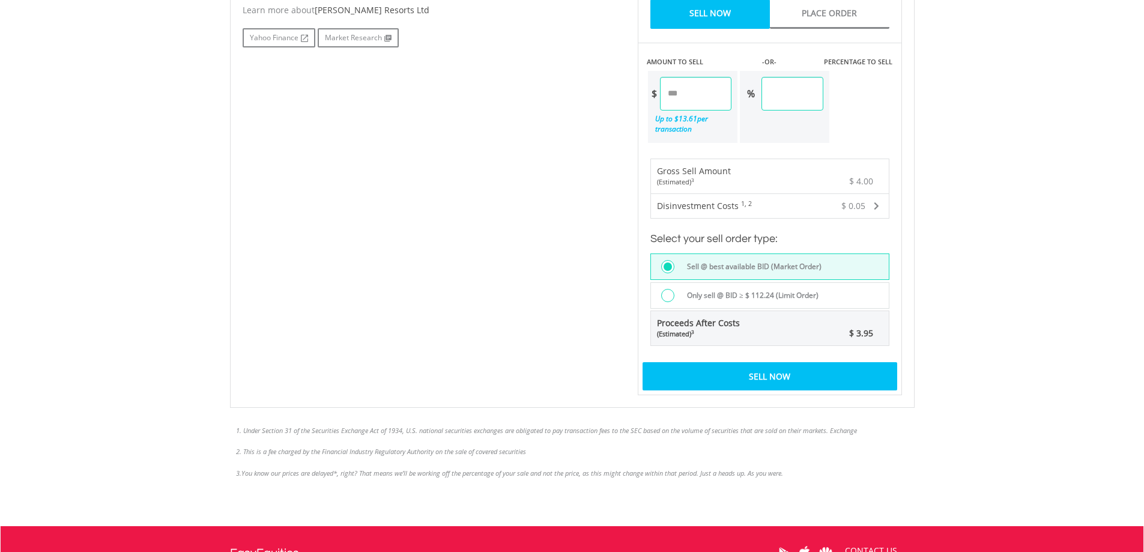
click at [792, 371] on div "Sell Now" at bounding box center [769, 376] width 255 height 28
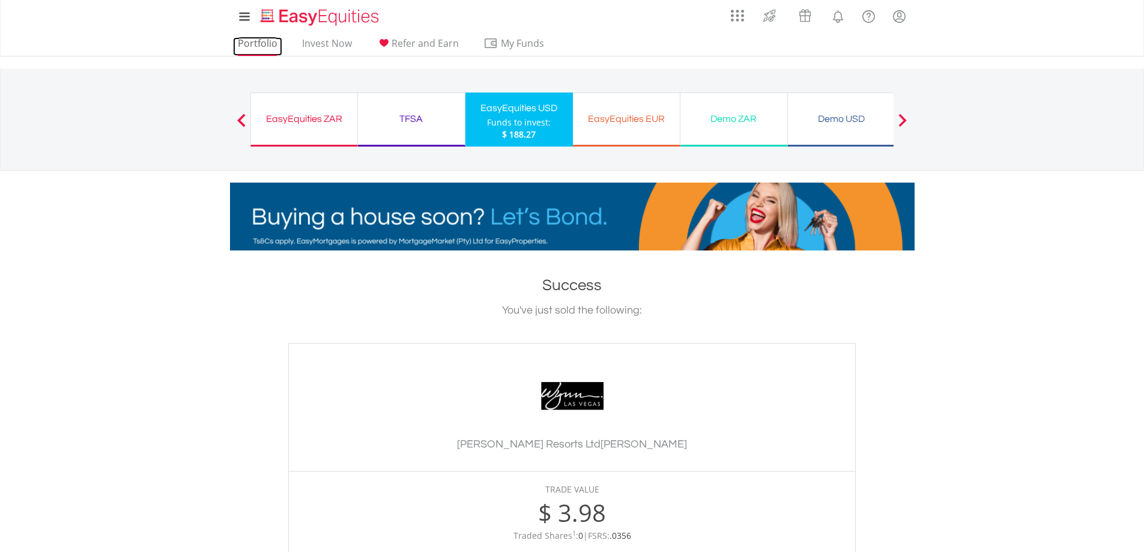
click at [257, 40] on link "Portfolio" at bounding box center [257, 46] width 49 height 19
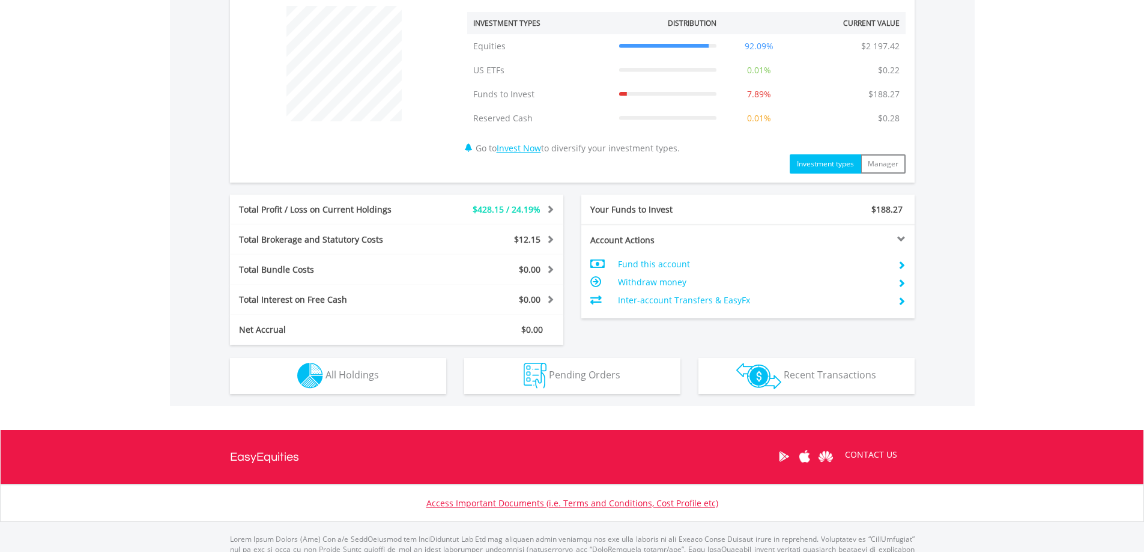
scroll to position [504, 0]
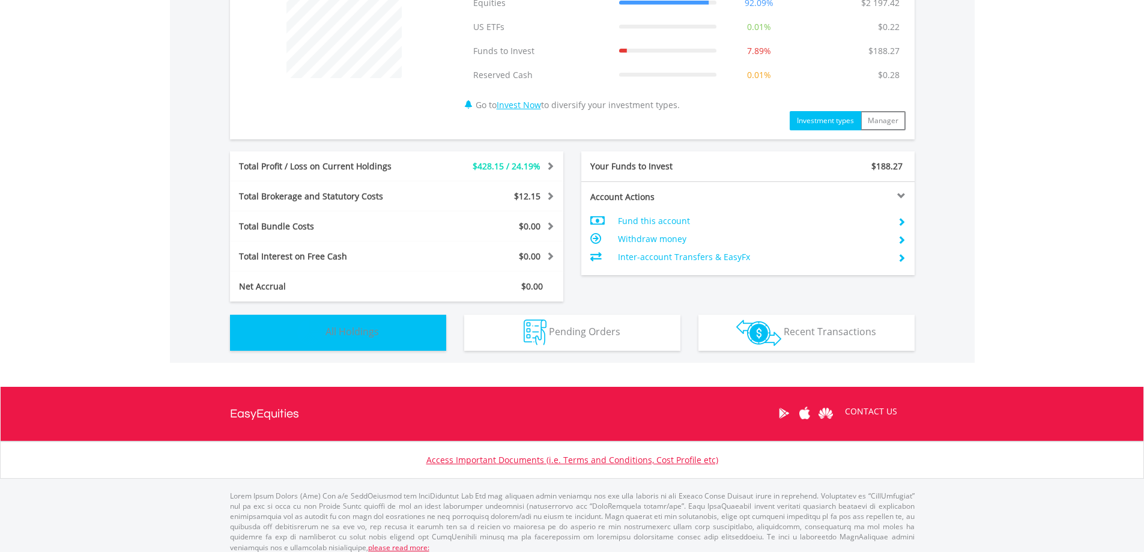
click at [342, 329] on span "All Holdings" at bounding box center [351, 331] width 53 height 13
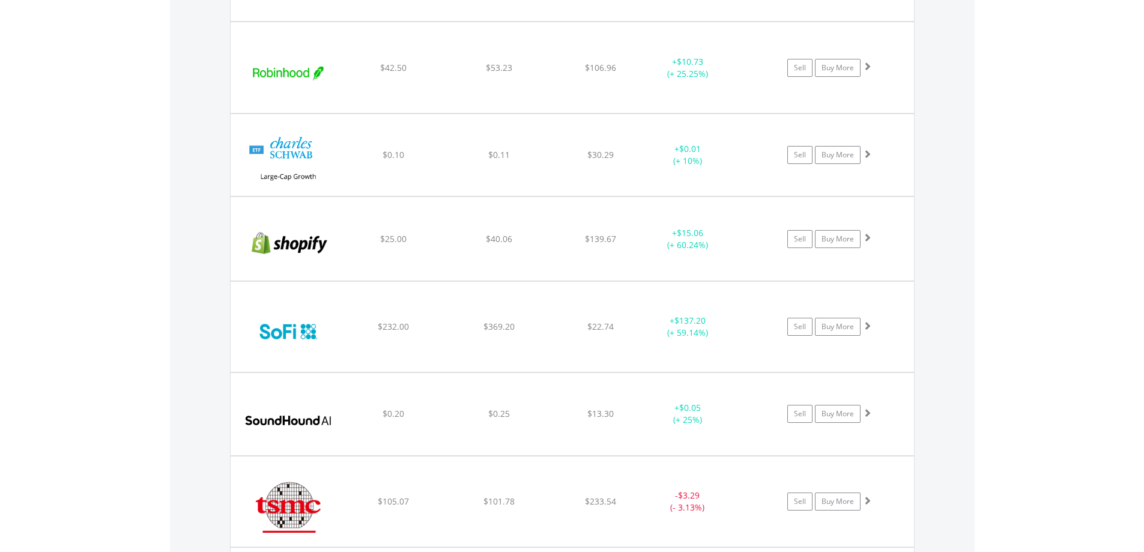
scroll to position [2242, 0]
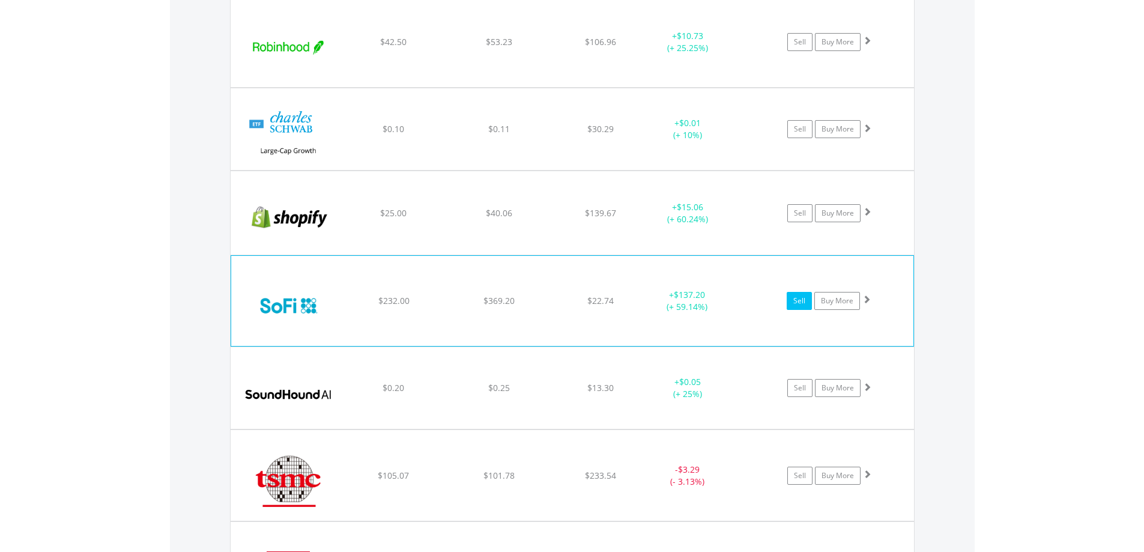
click at [797, 300] on link "Sell" at bounding box center [798, 301] width 25 height 18
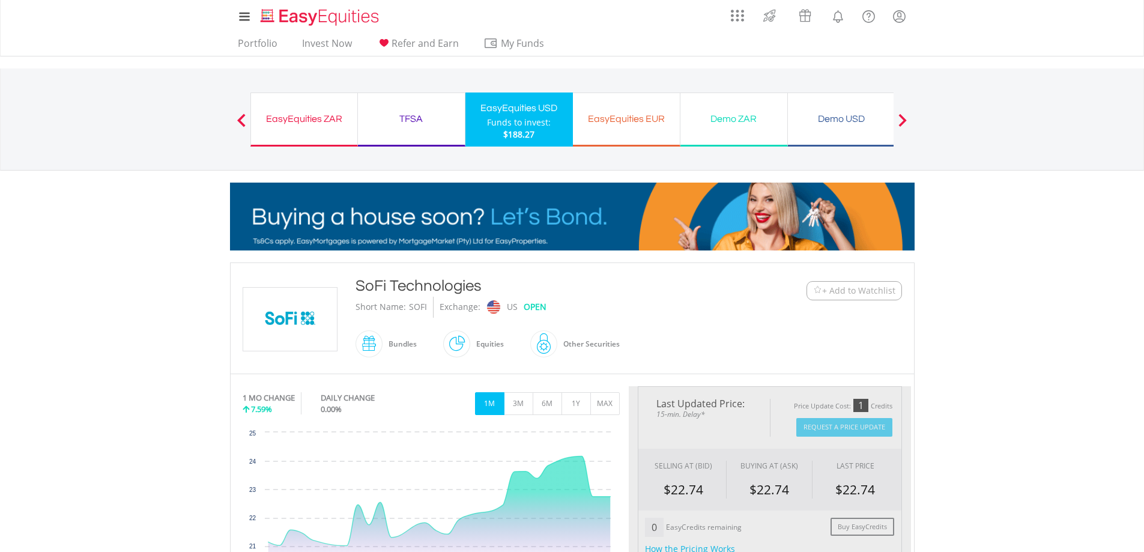
type input "******"
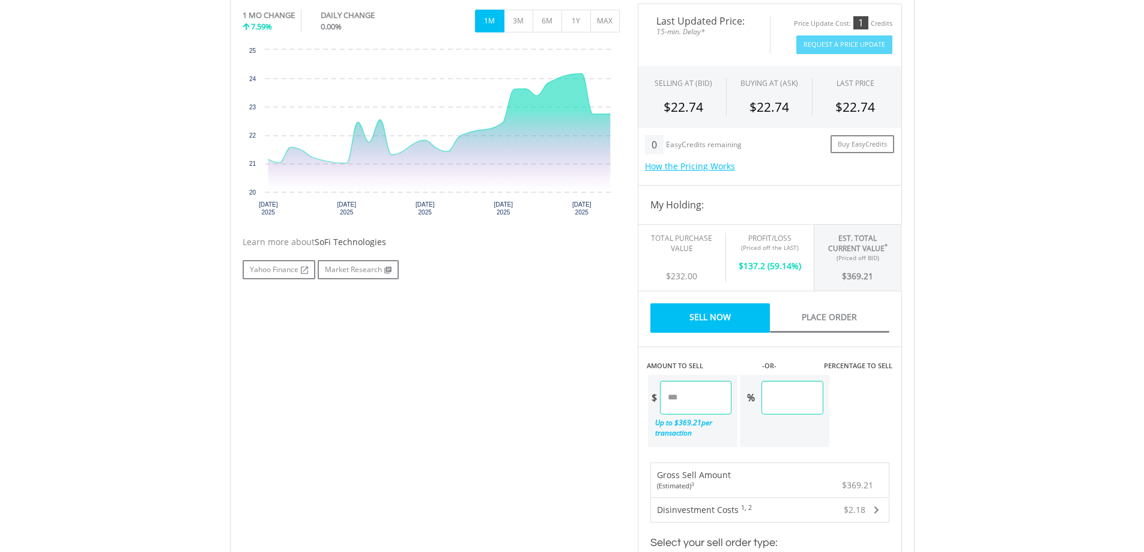
scroll to position [401, 0]
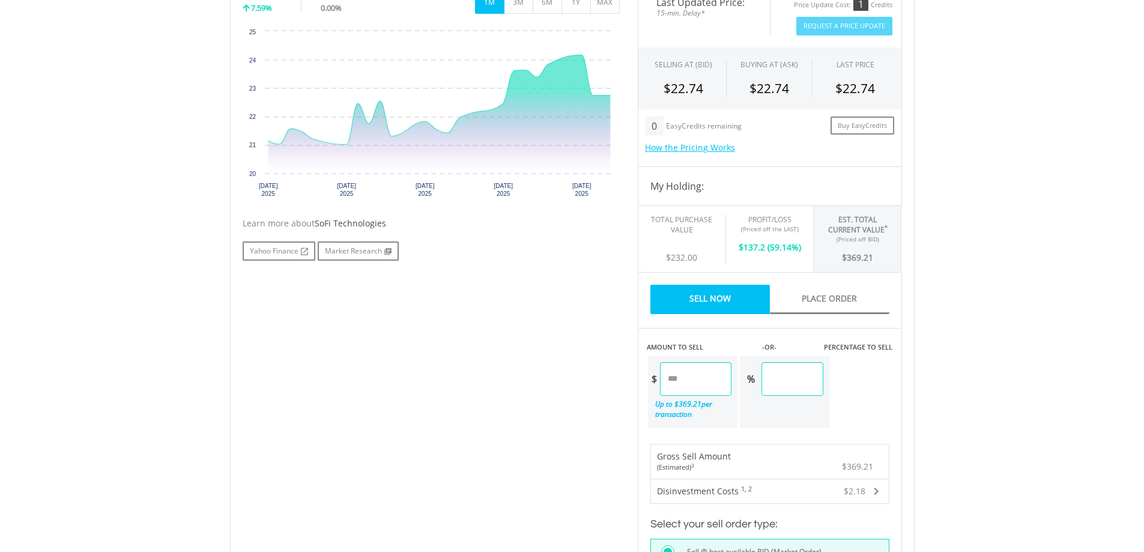
drag, startPoint x: 700, startPoint y: 376, endPoint x: 624, endPoint y: 378, distance: 75.7
click at [624, 378] on div "No chart available. 1 MO CHANGE 7.59% DAILY CHANGE 0.00% 1M 3M 6M 1Y MAX Chart …" at bounding box center [572, 332] width 677 height 695
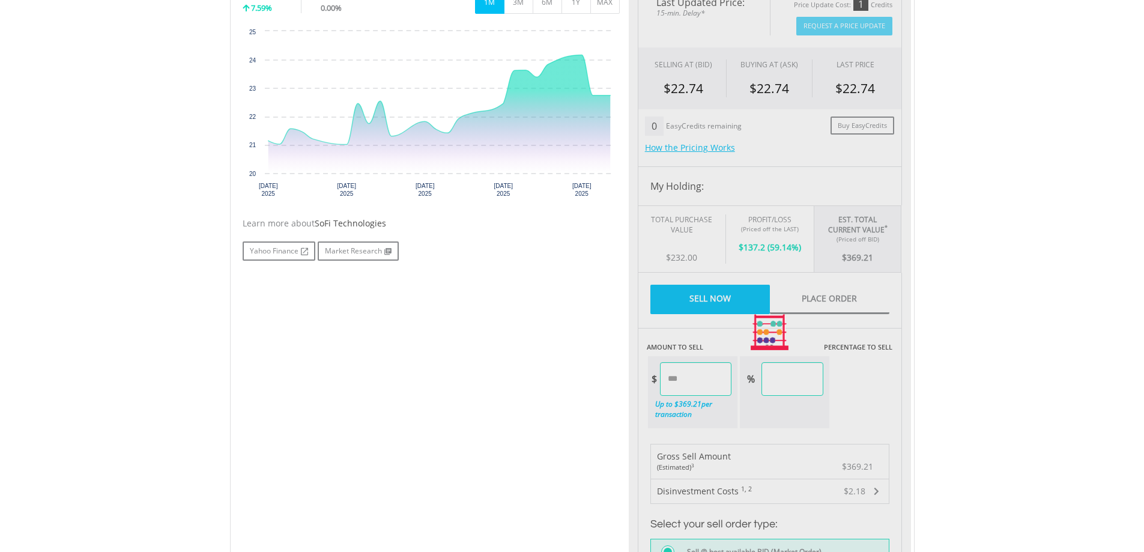
type input "*****"
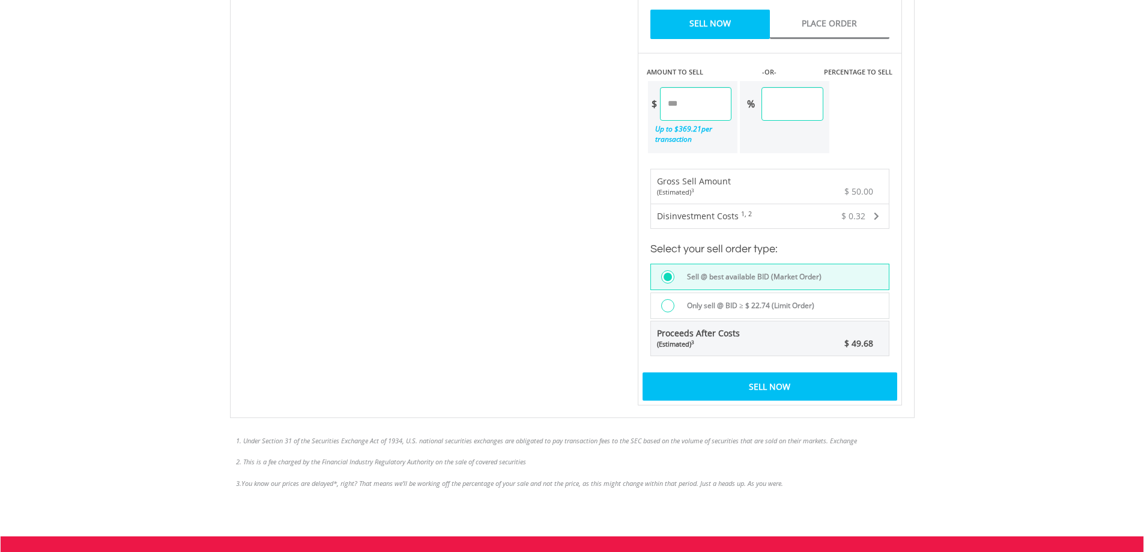
scroll to position [715, 0]
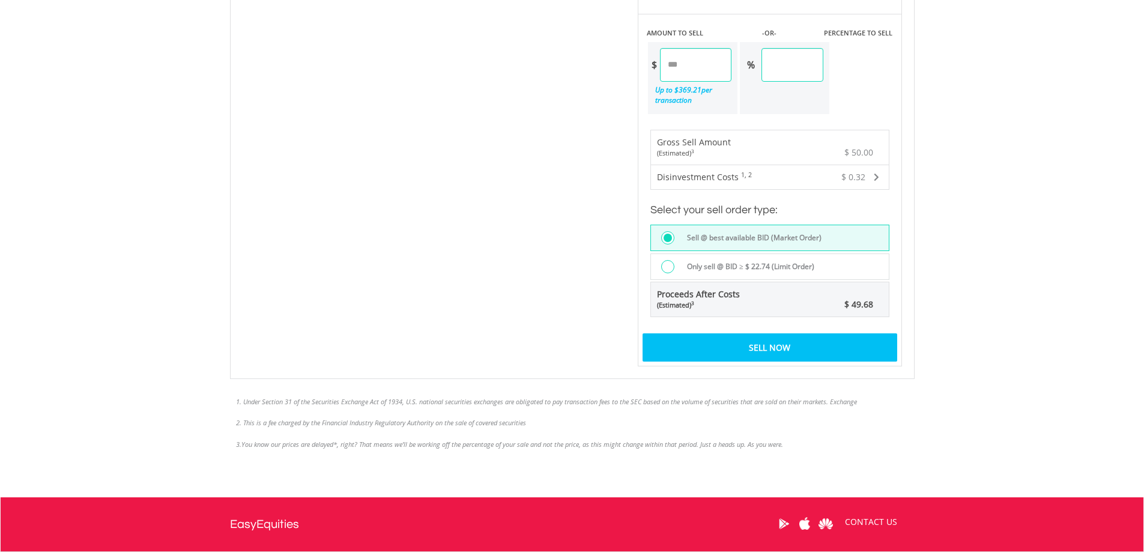
click at [779, 351] on div "Sell Now" at bounding box center [769, 347] width 255 height 28
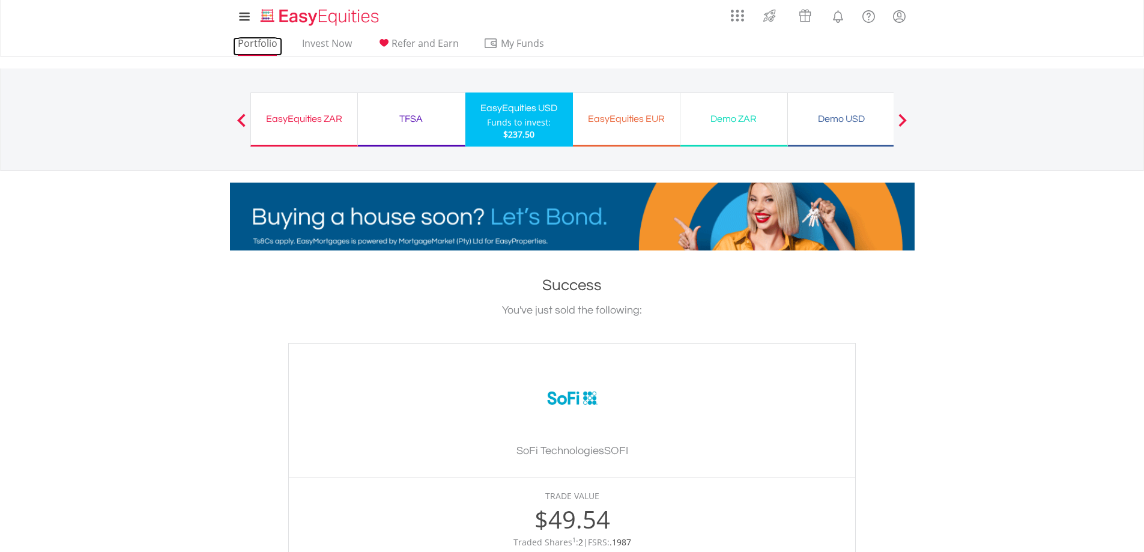
click at [258, 43] on link "Portfolio" at bounding box center [257, 46] width 49 height 19
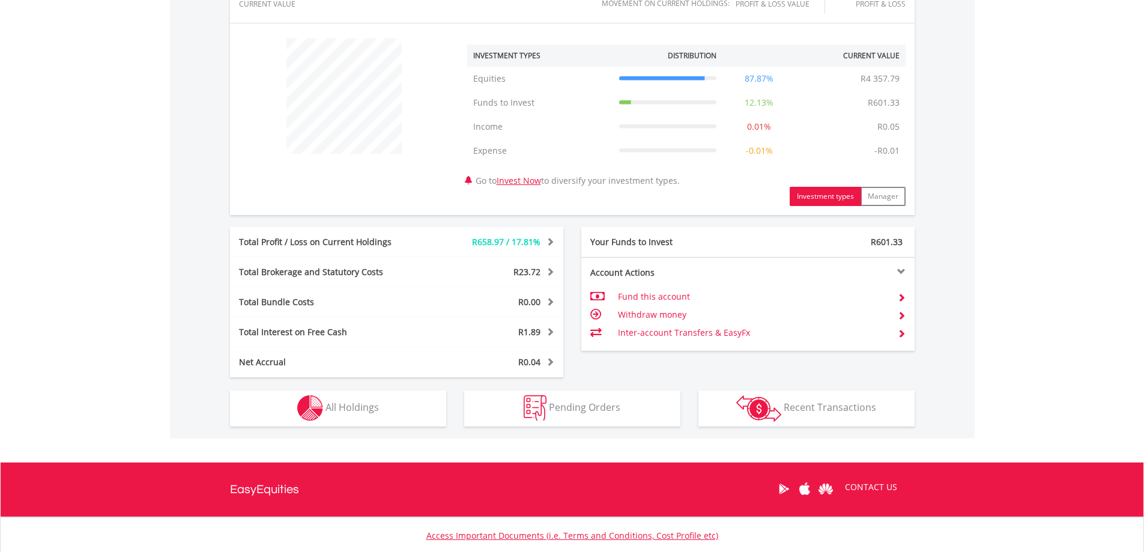
scroll to position [440, 0]
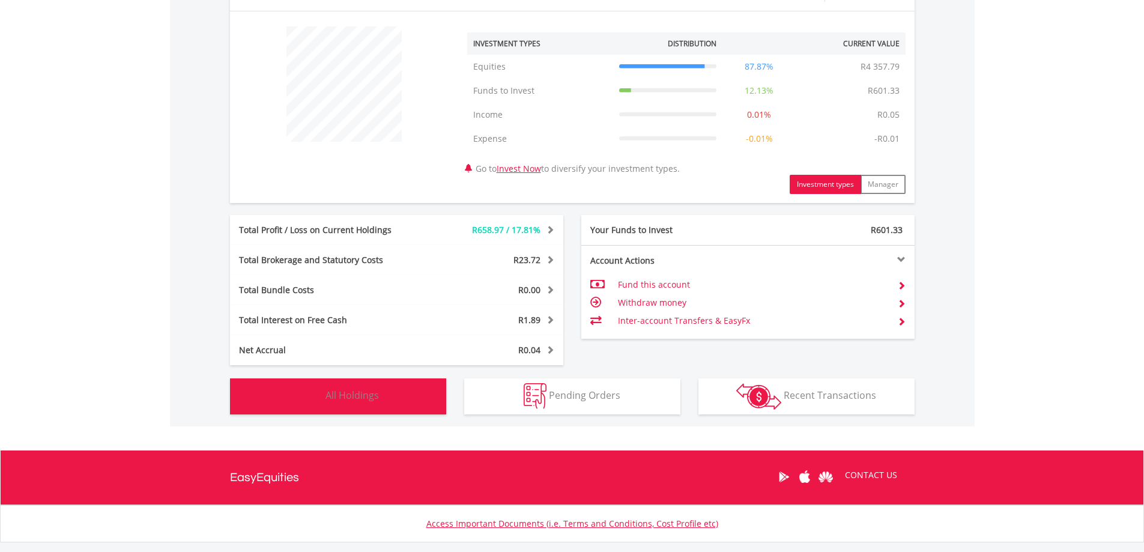
click at [375, 399] on span "All Holdings" at bounding box center [351, 394] width 53 height 13
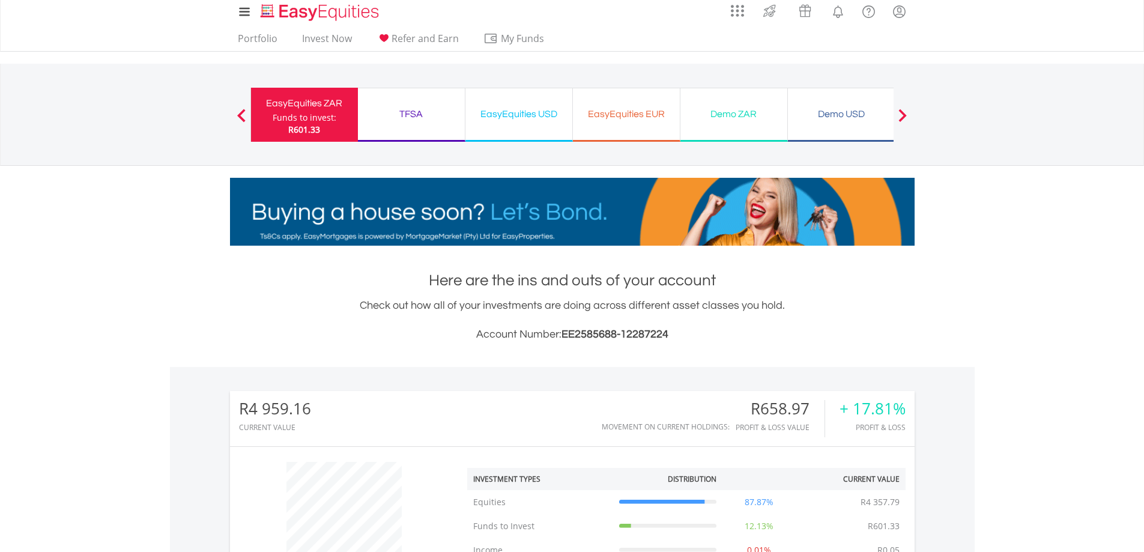
scroll to position [0, 0]
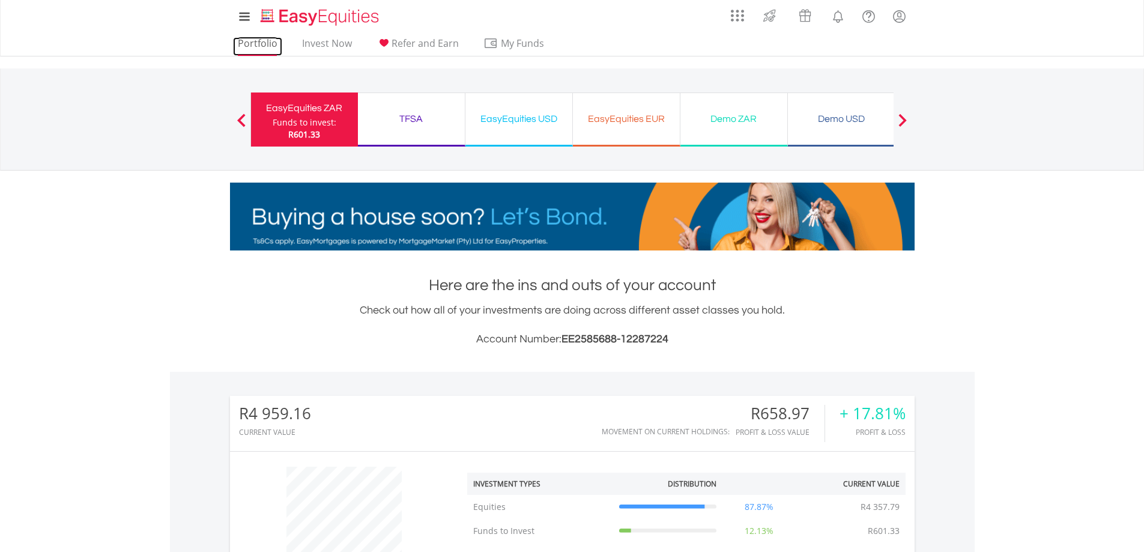
click at [257, 39] on link "Portfolio" at bounding box center [257, 46] width 49 height 19
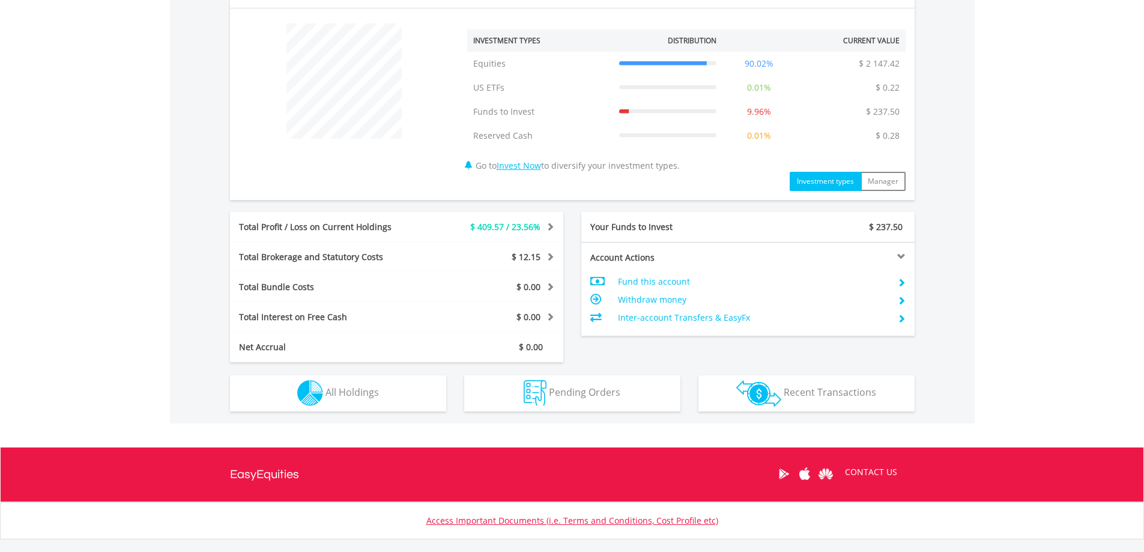
scroll to position [445, 0]
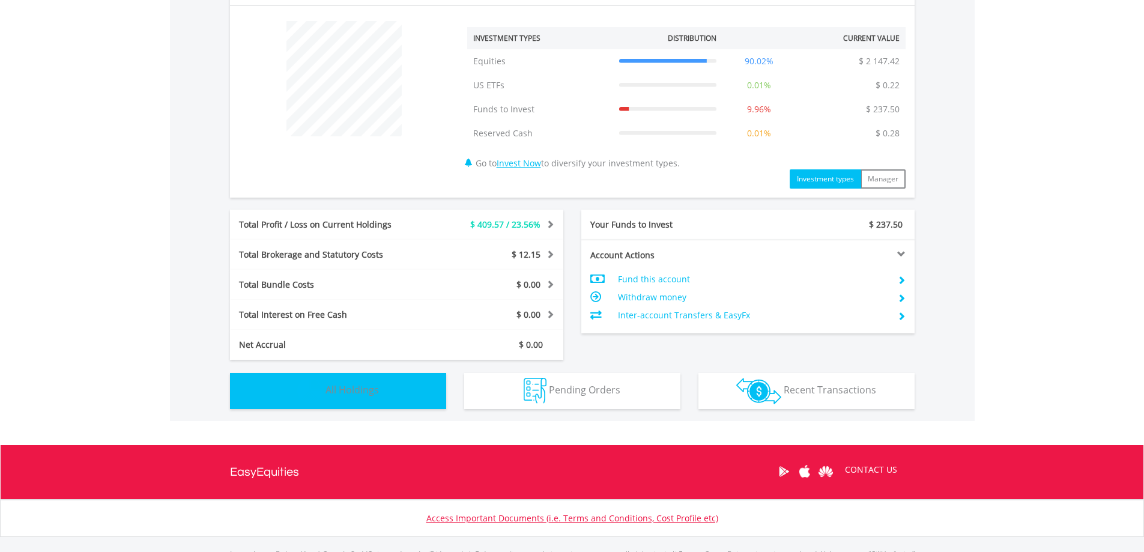
click at [367, 388] on span "All Holdings" at bounding box center [351, 389] width 53 height 13
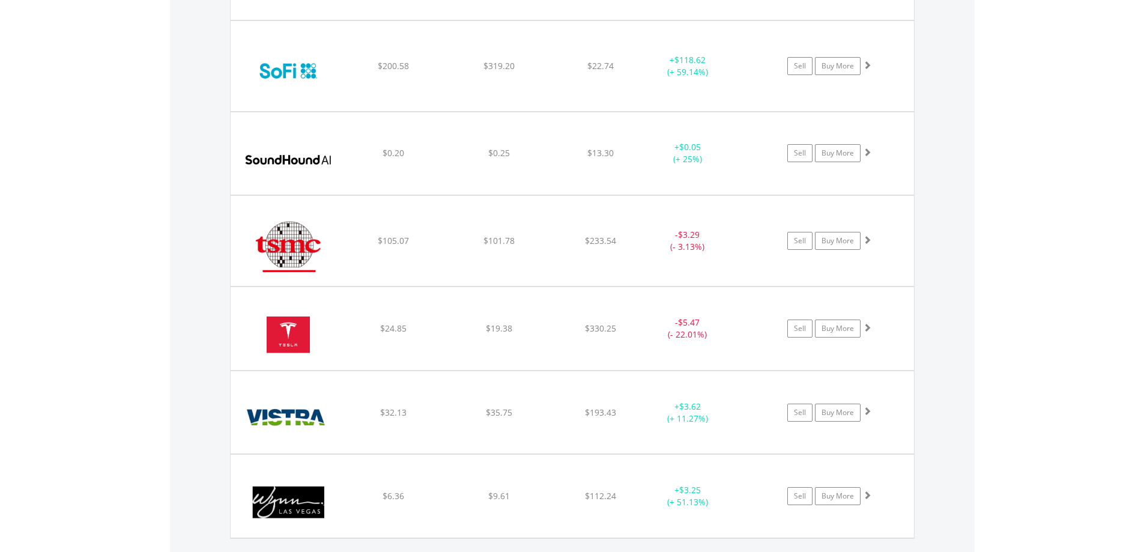
scroll to position [2565, 0]
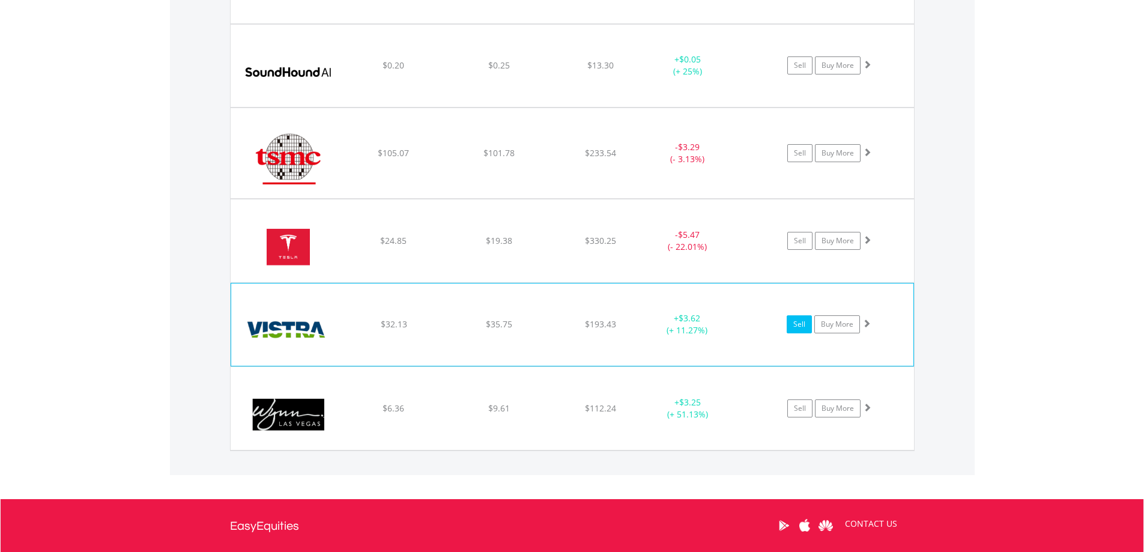
click at [802, 327] on link "Sell" at bounding box center [798, 324] width 25 height 18
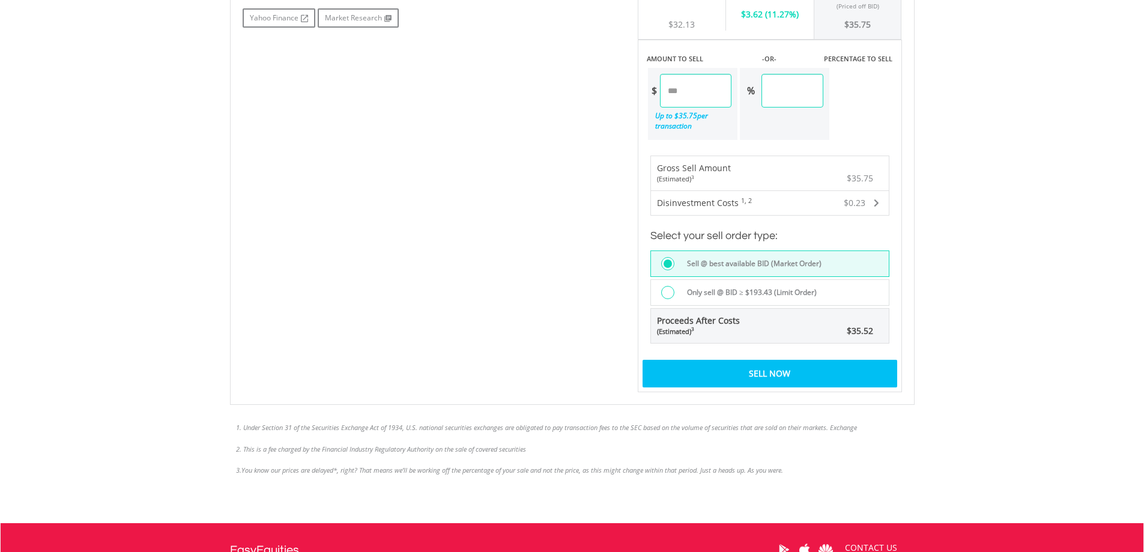
scroll to position [651, 0]
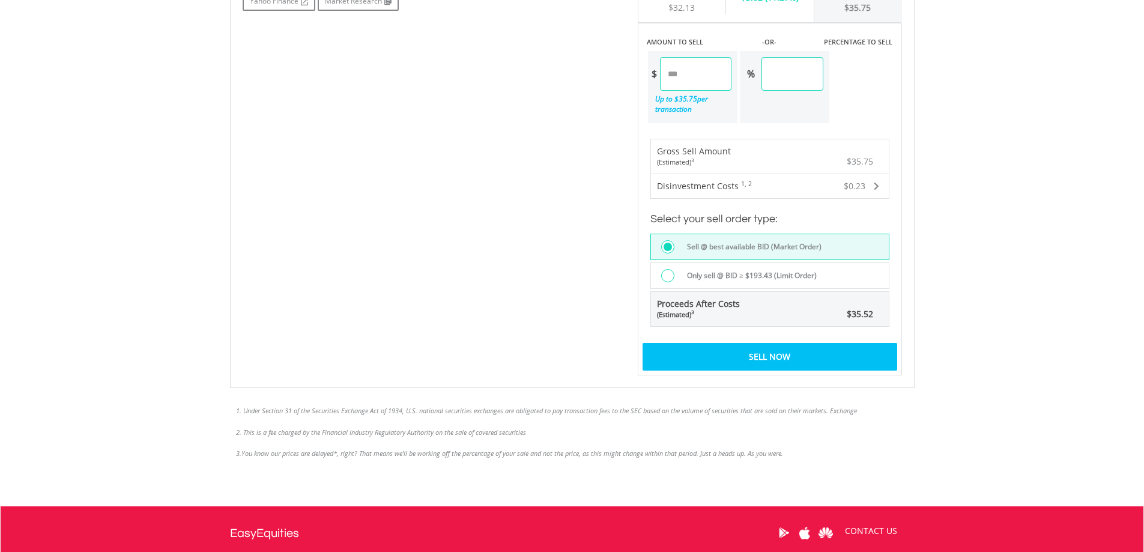
click at [778, 359] on div "Sell Now" at bounding box center [769, 357] width 255 height 28
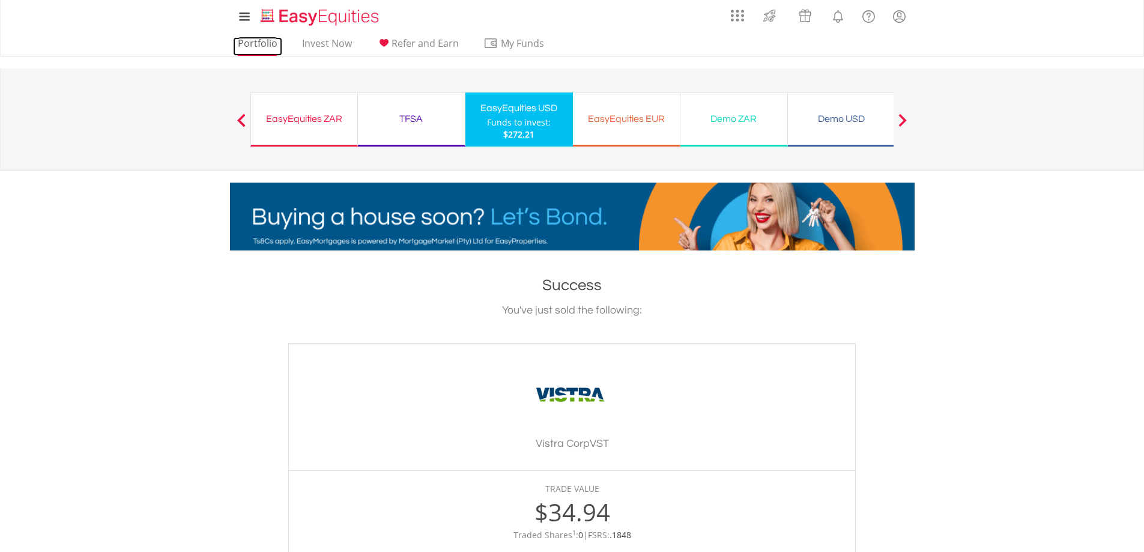
click at [252, 44] on link "Portfolio" at bounding box center [257, 46] width 49 height 19
